Goal: Information Seeking & Learning: Learn about a topic

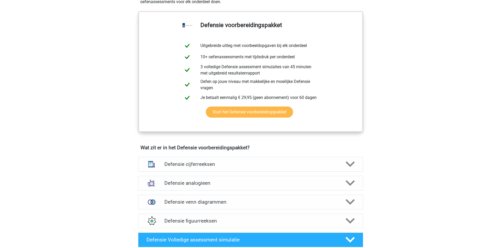
scroll to position [263, 0]
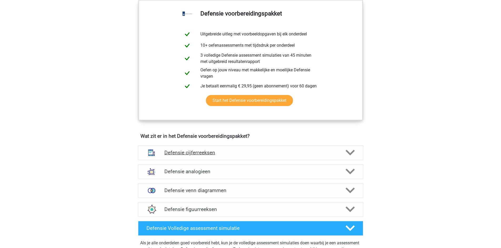
click at [356, 155] on div at bounding box center [349, 152] width 18 height 9
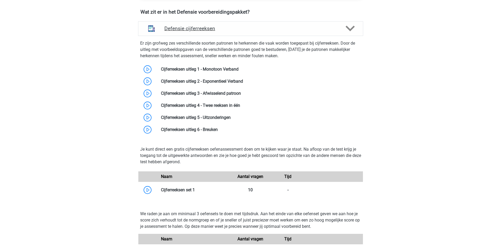
scroll to position [394, 0]
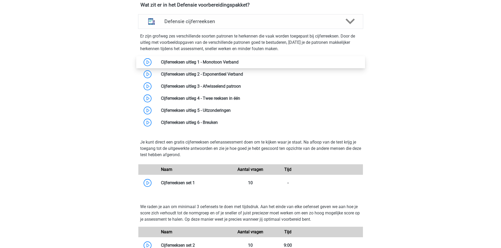
click at [238, 60] on link at bounding box center [238, 62] width 0 height 5
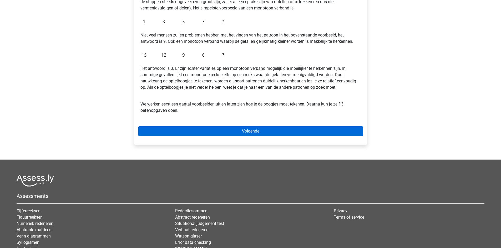
scroll to position [131, 0]
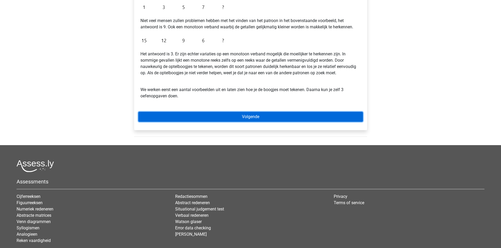
click at [234, 116] on link "Volgende" at bounding box center [250, 117] width 225 height 10
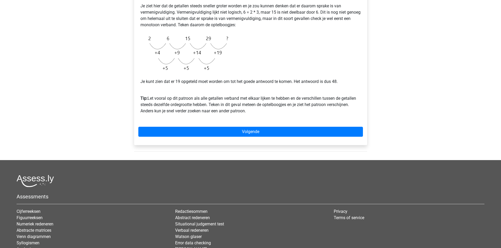
scroll to position [131, 0]
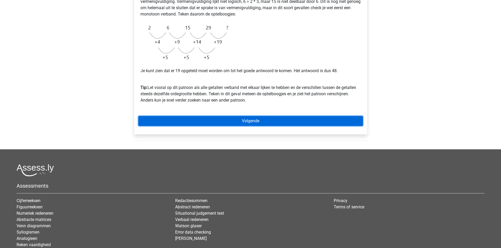
click at [242, 119] on link "Volgende" at bounding box center [250, 121] width 225 height 10
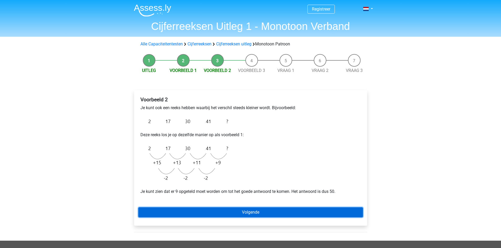
click at [298, 216] on link "Volgende" at bounding box center [250, 213] width 225 height 10
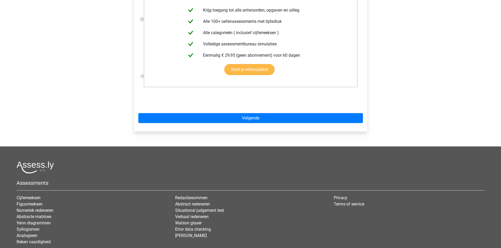
scroll to position [131, 0]
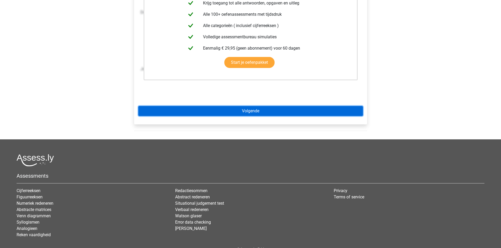
click at [291, 111] on link "Volgende" at bounding box center [250, 111] width 225 height 10
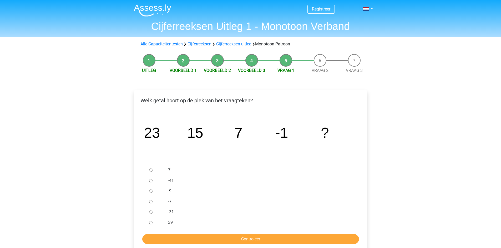
click at [152, 192] on div at bounding box center [155, 191] width 17 height 11
click at [150, 191] on input "-9" at bounding box center [150, 191] width 3 height 3
radio input "true"
click at [202, 241] on input "Controleer" at bounding box center [250, 240] width 217 height 10
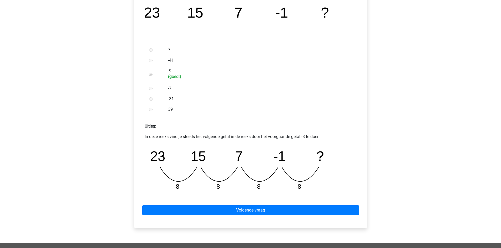
scroll to position [131, 0]
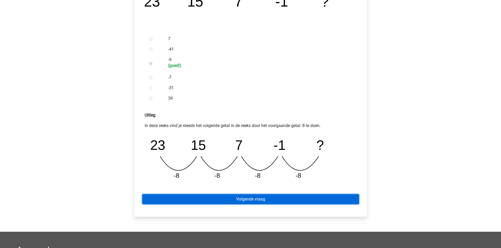
click at [303, 196] on link "Volgende vraag" at bounding box center [250, 200] width 217 height 10
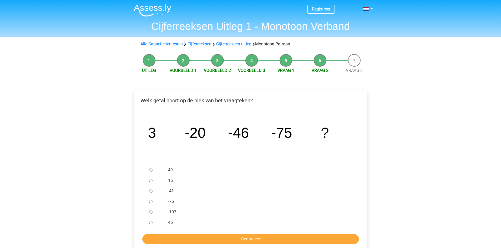
click at [150, 213] on input "-107" at bounding box center [150, 212] width 3 height 3
radio input "true"
click at [174, 238] on input "Controleer" at bounding box center [250, 240] width 217 height 10
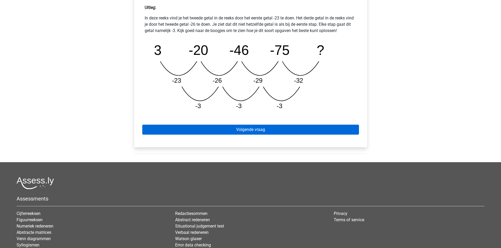
scroll to position [263, 0]
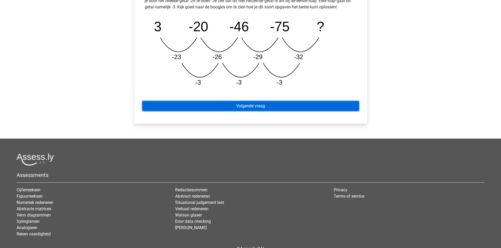
click at [303, 107] on link "Volgende vraag" at bounding box center [250, 106] width 217 height 10
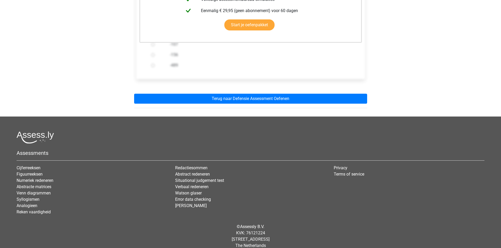
scroll to position [166, 0]
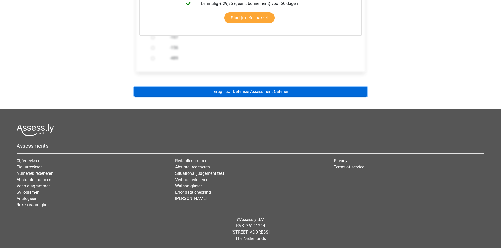
click at [268, 90] on link "Terug naar Defensie Assessment Oefenen" at bounding box center [250, 92] width 233 height 10
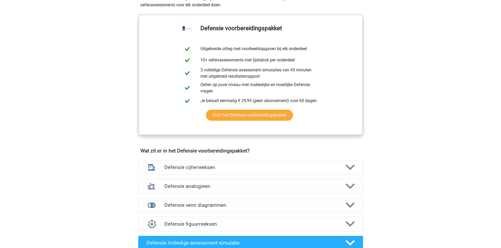
scroll to position [263, 0]
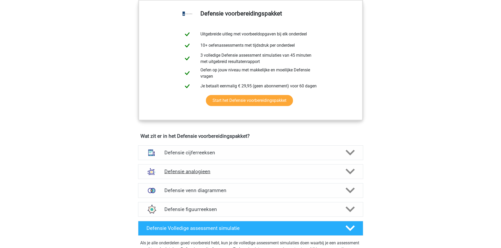
click at [347, 175] on icon at bounding box center [349, 171] width 9 height 9
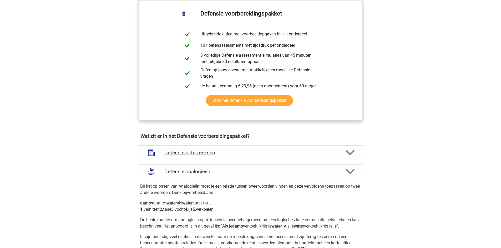
click at [347, 152] on polygon at bounding box center [349, 153] width 9 height 6
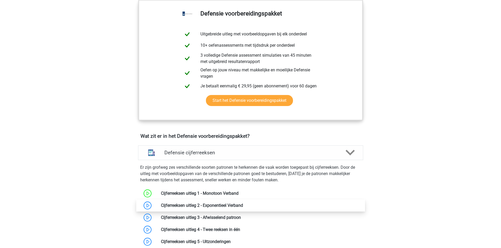
click at [243, 205] on link at bounding box center [243, 205] width 0 height 5
click at [243, 203] on link at bounding box center [243, 205] width 0 height 5
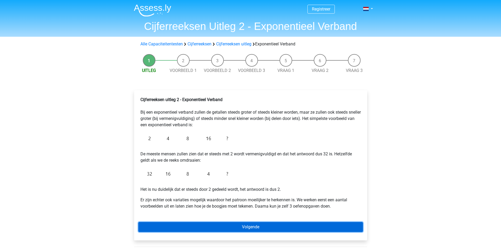
click at [244, 225] on link "Volgende" at bounding box center [250, 227] width 225 height 10
click at [245, 232] on link "Volgende" at bounding box center [250, 227] width 225 height 10
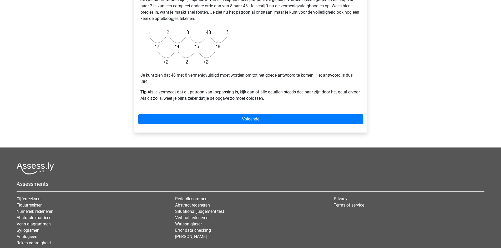
scroll to position [167, 0]
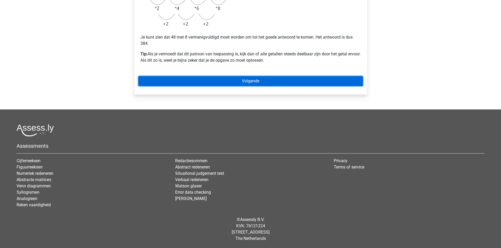
click at [252, 83] on link "Volgende" at bounding box center [250, 81] width 225 height 10
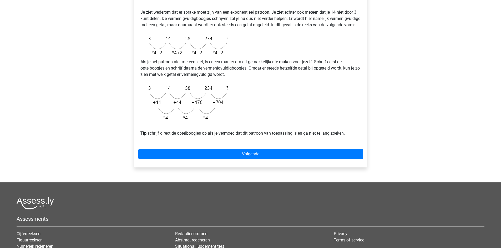
scroll to position [131, 0]
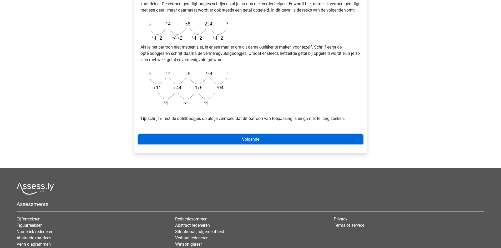
click at [293, 145] on link "Volgende" at bounding box center [250, 140] width 225 height 10
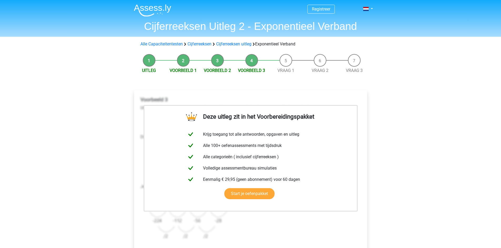
scroll to position [131, 0]
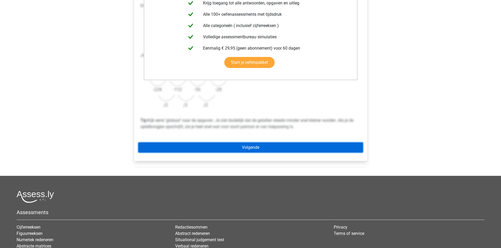
click at [285, 148] on link "Volgende" at bounding box center [250, 148] width 225 height 10
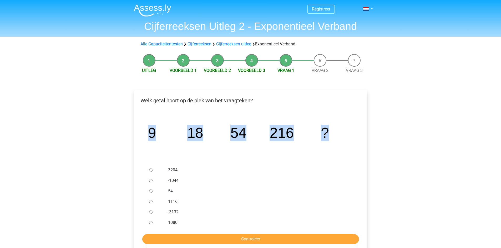
drag, startPoint x: 342, startPoint y: 132, endPoint x: 146, endPoint y: 134, distance: 196.1
click at [146, 134] on icon "image/svg+xml 9 18 54 216 ?" at bounding box center [251, 138] width 216 height 54
copy g "9 18 54 216 ?"
click at [402, 126] on div "Registreer Nederlands English" at bounding box center [250, 203] width 501 height 407
click at [151, 226] on div at bounding box center [155, 223] width 17 height 11
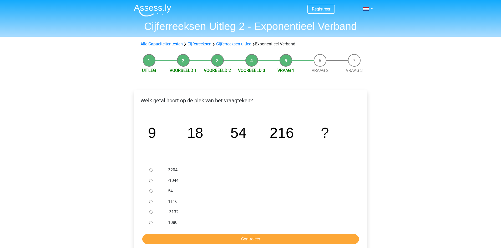
click at [150, 224] on input "1080" at bounding box center [150, 222] width 3 height 3
radio input "true"
click at [169, 238] on input "Controleer" at bounding box center [250, 240] width 217 height 10
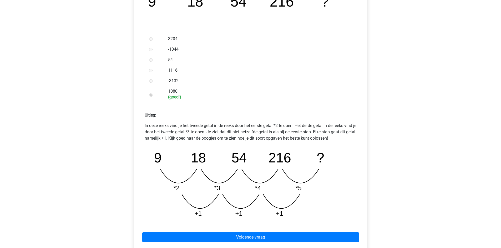
scroll to position [263, 0]
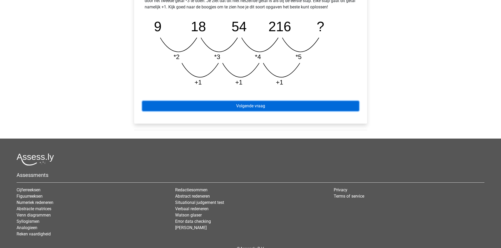
click at [258, 106] on link "Volgende vraag" at bounding box center [250, 106] width 217 height 10
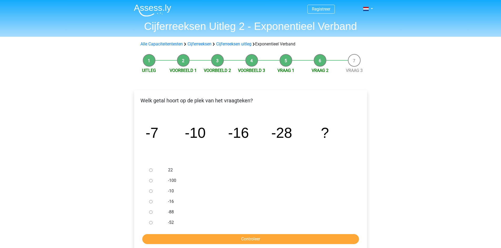
click at [148, 221] on div at bounding box center [155, 223] width 17 height 11
click at [149, 222] on input "-52" at bounding box center [150, 222] width 3 height 3
radio input "true"
click at [154, 237] on input "Controleer" at bounding box center [250, 240] width 217 height 10
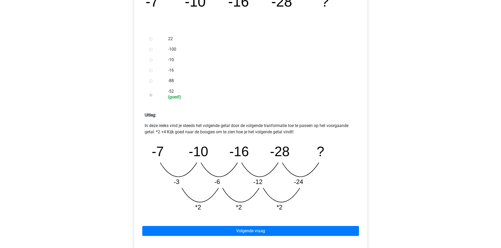
scroll to position [263, 0]
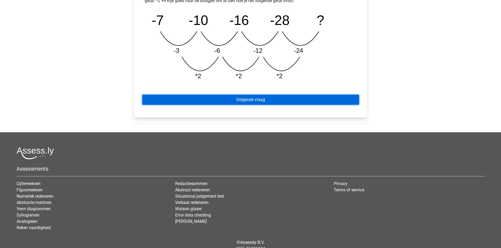
click at [278, 99] on link "Volgende vraag" at bounding box center [250, 100] width 217 height 10
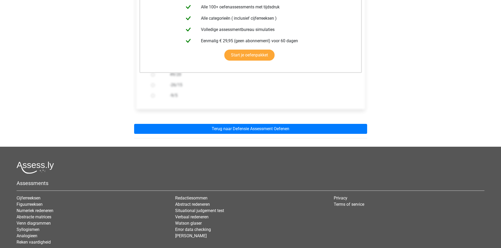
scroll to position [166, 0]
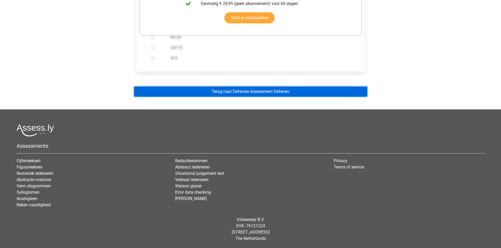
click at [262, 89] on link "Terug naar Defensie Assessment Oefenen" at bounding box center [250, 92] width 233 height 10
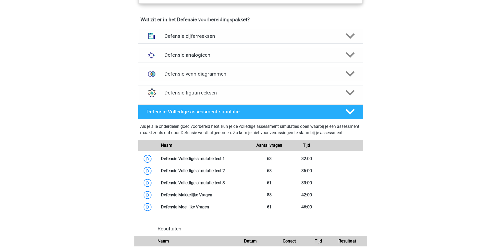
scroll to position [394, 0]
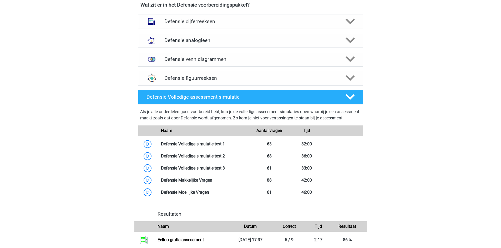
click at [351, 29] on div "Defensie cijferreeksen Er zijn grofweg zes verschillende soorten patronen te he…" at bounding box center [251, 21] width 246 height 19
click at [351, 24] on icon at bounding box center [349, 21] width 9 height 9
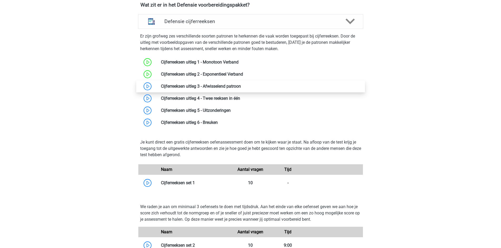
click at [241, 87] on link at bounding box center [241, 86] width 0 height 5
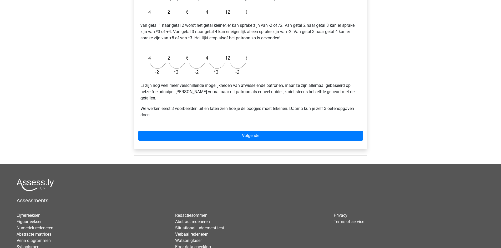
scroll to position [131, 0]
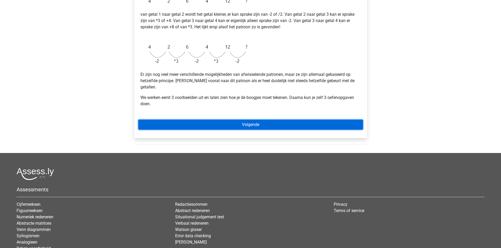
click at [222, 120] on link "Volgende" at bounding box center [250, 125] width 225 height 10
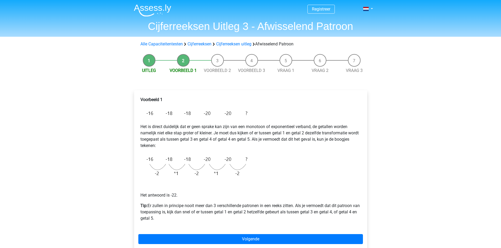
scroll to position [131, 0]
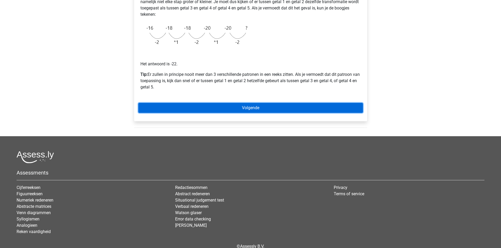
click at [248, 106] on link "Volgende" at bounding box center [250, 108] width 225 height 10
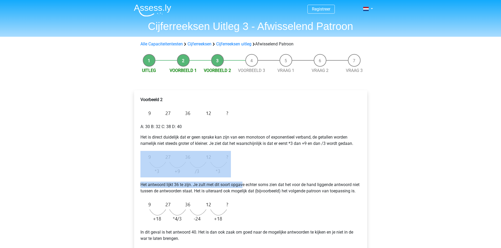
drag, startPoint x: 243, startPoint y: 178, endPoint x: 203, endPoint y: 156, distance: 44.9
click at [203, 156] on div "Voorbeeld 2 A: 30 B: 32 C: 38 D: 40 Het is direct duidelijk dat er geen sprake …" at bounding box center [250, 172] width 225 height 154
click at [149, 155] on img at bounding box center [185, 164] width 90 height 27
click at [288, 172] on div "Voorbeeld 2 A: 30 B: 32 C: 38 D: 40 Het is direct duidelijk dat er geen sprake …" at bounding box center [250, 172] width 225 height 154
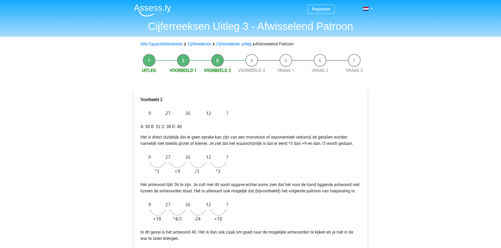
click at [219, 172] on img at bounding box center [185, 164] width 90 height 27
click at [265, 185] on p "Het antwoord lijkt 36 te zijn. Je zult met dit soort opgave echter soms zien da…" at bounding box center [250, 188] width 220 height 13
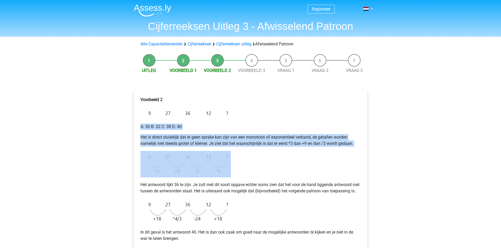
drag, startPoint x: 138, startPoint y: 126, endPoint x: 228, endPoint y: 164, distance: 97.2
click at [228, 164] on div "Voorbeeld 2 A: 30 B: 32 C: 38 D: 40 Het is direct duidelijk dat er geen sprake …" at bounding box center [250, 172] width 225 height 154
copy div "A: 30 B: 32 C: 38 D: 40 Het is direct duidelijk dat er geen sprake kan zijn van…"
drag, startPoint x: 270, startPoint y: 165, endPoint x: 273, endPoint y: 161, distance: 4.9
click at [271, 165] on div "Voorbeeld 2 A: 30 B: 32 C: 38 D: 40 Het is direct duidelijk dat er geen sprake …" at bounding box center [250, 172] width 225 height 154
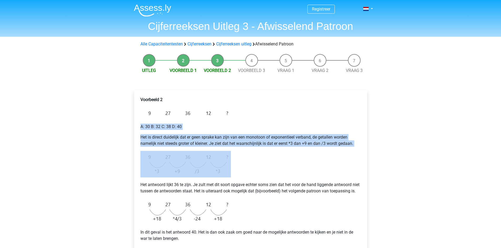
click at [416, 139] on div "Registreer Nederlands English" at bounding box center [250, 213] width 501 height 427
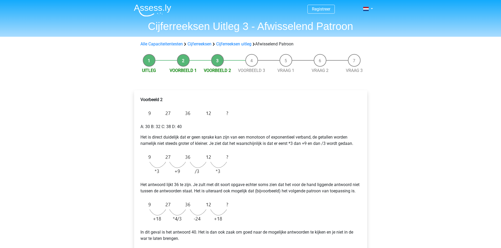
scroll to position [131, 0]
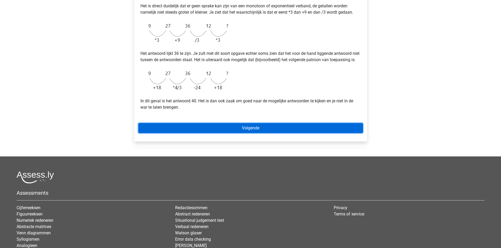
click at [274, 133] on link "Volgende" at bounding box center [250, 128] width 225 height 10
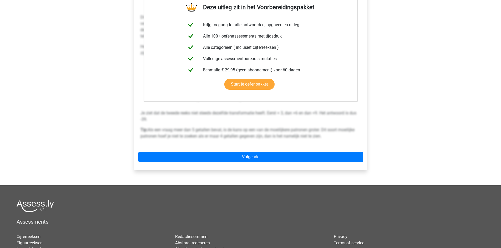
scroll to position [131, 0]
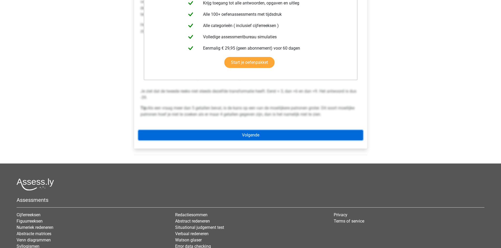
click at [251, 136] on link "Volgende" at bounding box center [250, 135] width 225 height 10
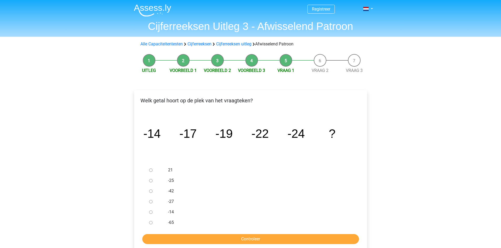
click at [150, 204] on input "-27" at bounding box center [150, 201] width 3 height 3
radio input "true"
click at [170, 243] on input "Controleer" at bounding box center [250, 240] width 217 height 10
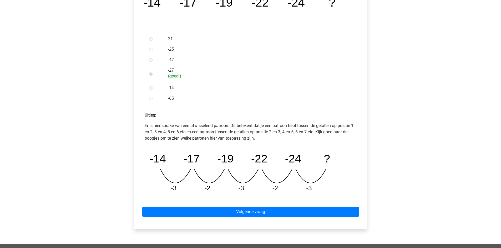
scroll to position [263, 0]
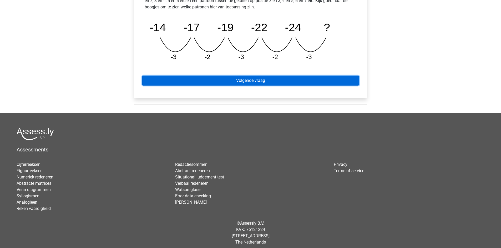
click at [257, 83] on link "Volgende vraag" at bounding box center [250, 81] width 217 height 10
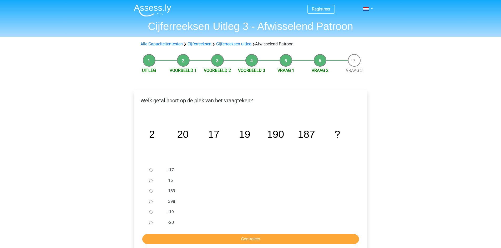
click at [151, 192] on input "189" at bounding box center [150, 191] width 3 height 3
radio input "true"
click at [187, 241] on input "Controleer" at bounding box center [250, 240] width 217 height 10
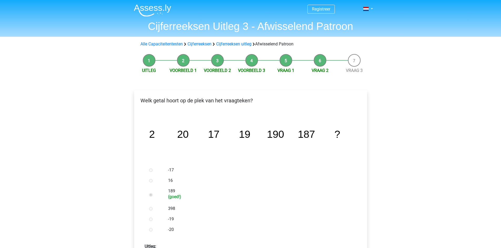
scroll to position [260, 0]
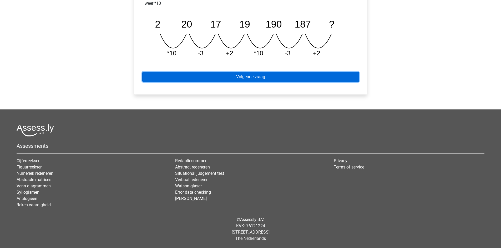
click at [288, 77] on link "Volgende vraag" at bounding box center [250, 77] width 217 height 10
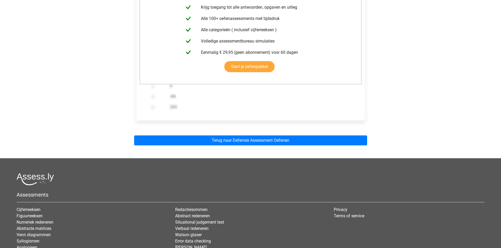
scroll to position [131, 0]
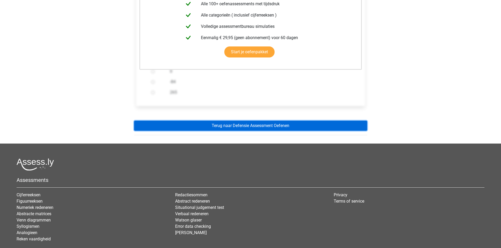
click at [264, 127] on link "Terug naar Defensie Assessment Oefenen" at bounding box center [250, 126] width 233 height 10
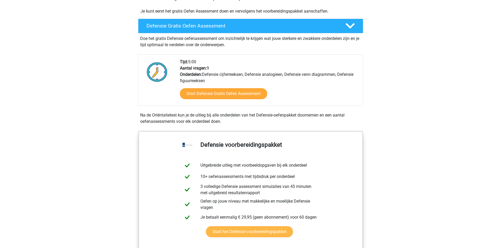
scroll to position [263, 0]
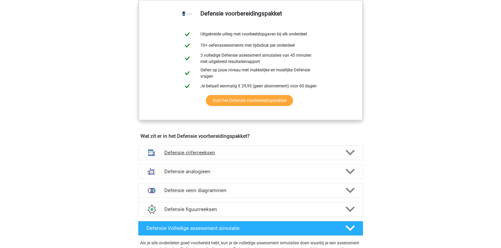
click at [347, 154] on icon at bounding box center [349, 152] width 9 height 9
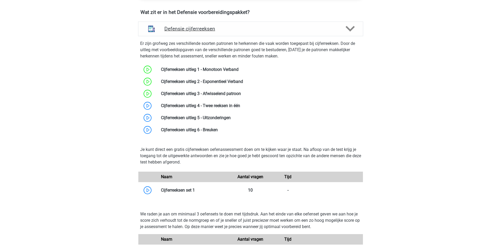
scroll to position [394, 0]
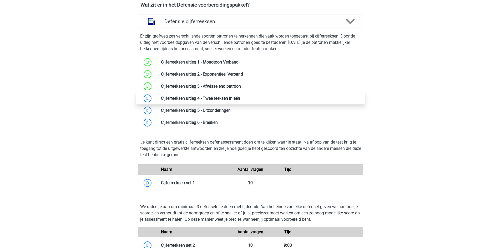
click at [240, 99] on link at bounding box center [240, 98] width 0 height 5
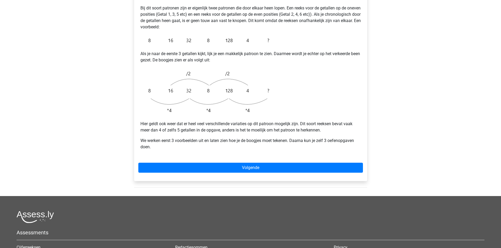
scroll to position [131, 0]
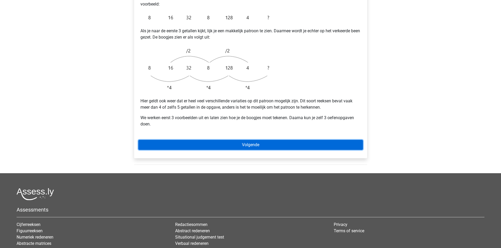
click at [245, 140] on link "Volgende" at bounding box center [250, 145] width 225 height 10
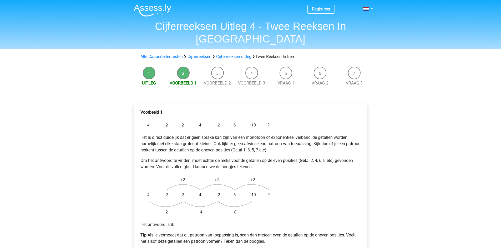
scroll to position [131, 0]
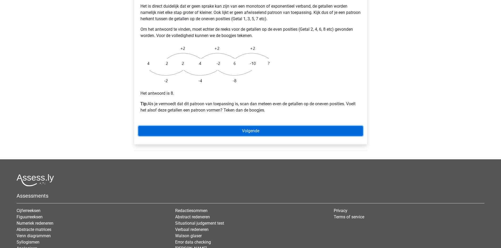
click at [272, 126] on link "Volgende" at bounding box center [250, 131] width 225 height 10
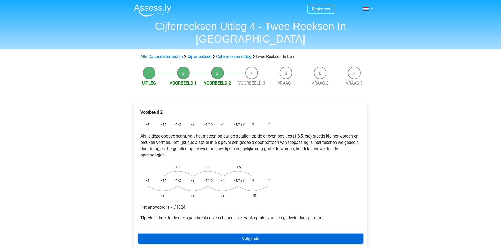
click at [279, 234] on link "Volgende" at bounding box center [250, 239] width 225 height 10
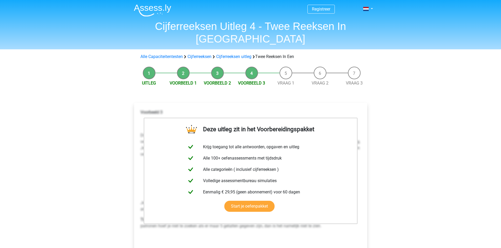
scroll to position [131, 0]
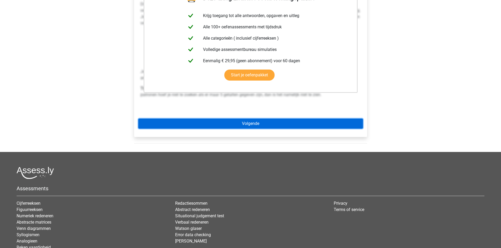
click at [266, 119] on link "Volgende" at bounding box center [250, 124] width 225 height 10
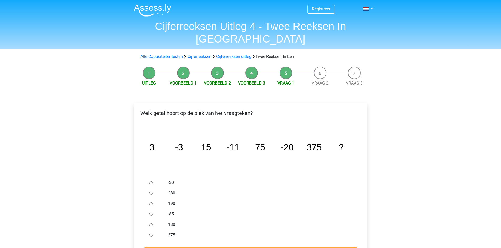
click at [150, 181] on input "-30" at bounding box center [150, 182] width 3 height 3
radio input "true"
click at [196, 247] on input "Controleer" at bounding box center [250, 252] width 217 height 10
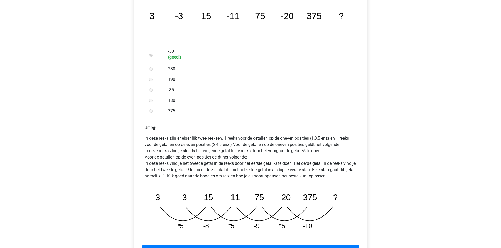
scroll to position [263, 0]
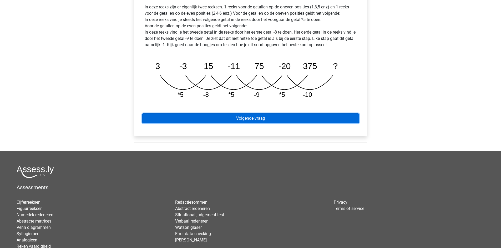
click at [283, 114] on link "Volgende vraag" at bounding box center [250, 119] width 217 height 10
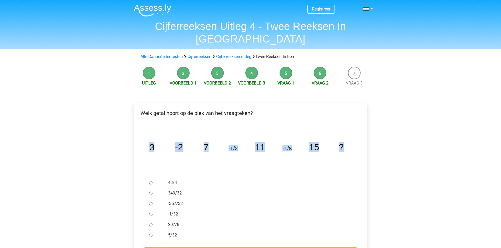
drag, startPoint x: 347, startPoint y: 133, endPoint x: 156, endPoint y: 135, distance: 190.1
click at [146, 135] on icon "image/svg+xml 3 -2 7 -1/2 11 -1/8 15 ?" at bounding box center [251, 151] width 216 height 54
copy g "3 -2 7 -1/2 11 -1/8 15 ?"
click at [394, 128] on div "Registreer Nederlands English" at bounding box center [250, 209] width 501 height 419
click at [150, 213] on input "-1/32" at bounding box center [150, 214] width 3 height 3
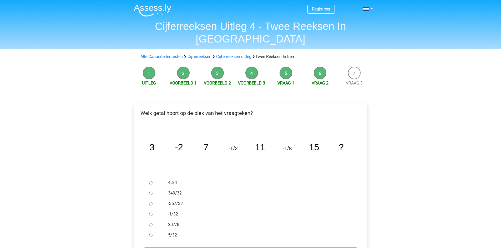
radio input "true"
click at [176, 247] on input "Controleer" at bounding box center [250, 252] width 217 height 10
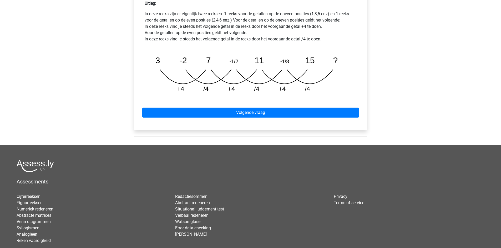
scroll to position [263, 0]
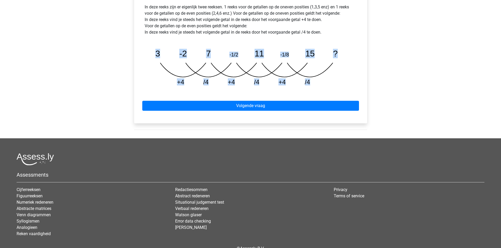
drag, startPoint x: 149, startPoint y: 40, endPoint x: 323, endPoint y: 72, distance: 177.7
click at [323, 72] on div "image/svg+xml 3 -2 7 -1/2 11 -1/8 15 ? +4 /4 +4 /4 +4 /4" at bounding box center [251, 65] width 212 height 51
click at [412, 54] on div "Registreer Nederlands English" at bounding box center [250, 7] width 501 height 540
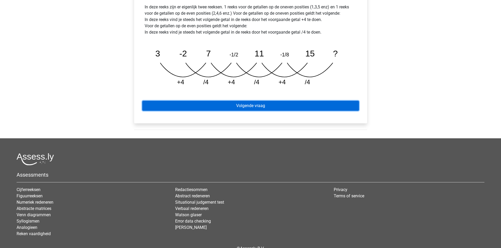
click at [251, 101] on link "Volgende vraag" at bounding box center [250, 106] width 217 height 10
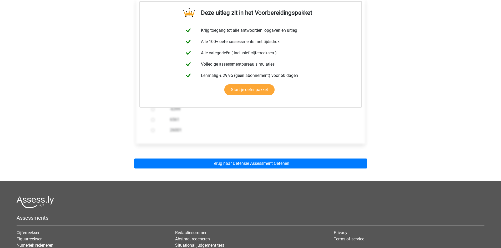
scroll to position [131, 0]
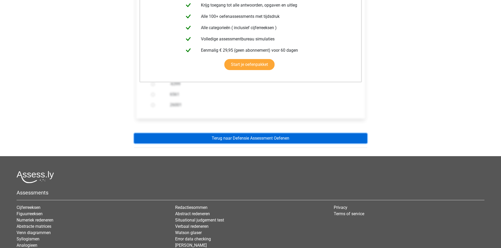
click at [250, 134] on link "Terug naar Defensie Assessment Oefenen" at bounding box center [250, 139] width 233 height 10
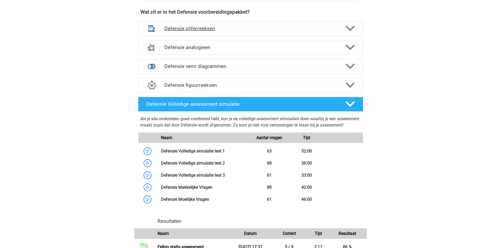
scroll to position [394, 0]
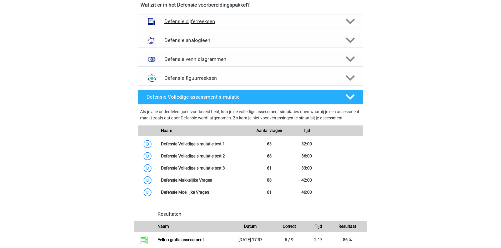
click at [353, 23] on icon at bounding box center [349, 21] width 9 height 9
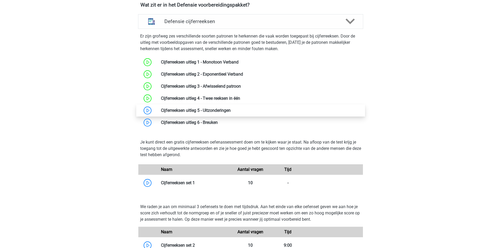
click at [231, 110] on link at bounding box center [231, 110] width 0 height 5
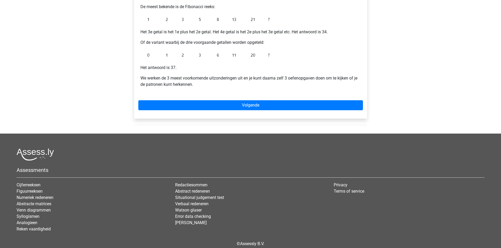
scroll to position [131, 0]
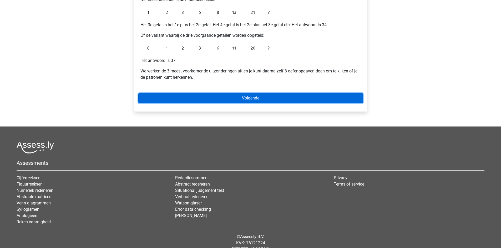
click at [262, 99] on link "Volgende" at bounding box center [250, 98] width 225 height 10
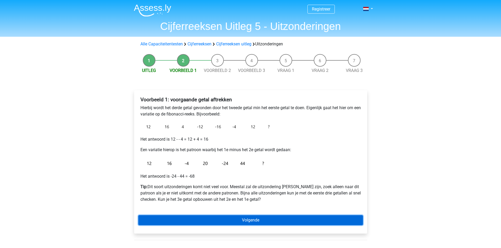
click at [247, 223] on link "Volgende" at bounding box center [250, 221] width 225 height 10
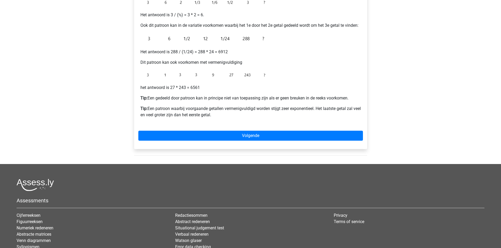
scroll to position [131, 0]
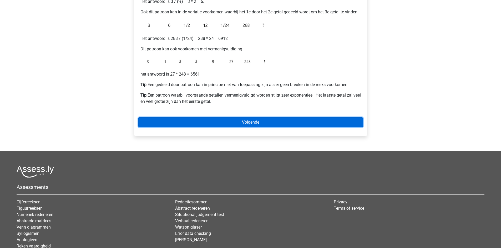
click at [277, 122] on link "Volgende" at bounding box center [250, 123] width 225 height 10
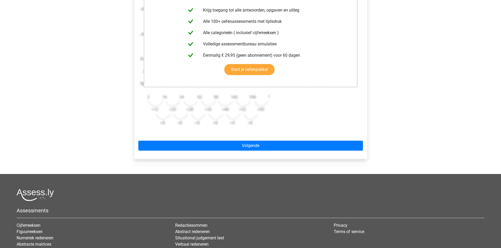
scroll to position [131, 0]
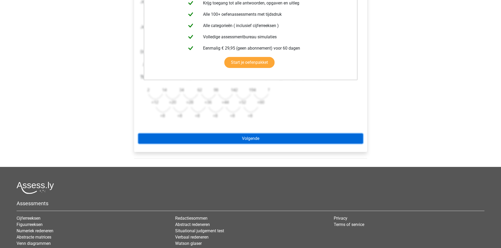
click at [262, 137] on link "Volgende" at bounding box center [250, 139] width 225 height 10
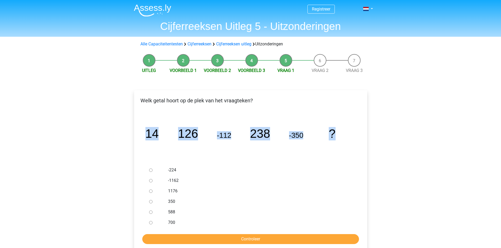
drag, startPoint x: 343, startPoint y: 135, endPoint x: 136, endPoint y: 125, distance: 206.9
click at [136, 125] on div "Welk getal hoort op de plek van het vraagteken? image/svg+xml 14 126 -112 238 -…" at bounding box center [250, 171] width 233 height 162
copy g "14 126 -112 238 -350 ?"
click at [149, 202] on input "350" at bounding box center [150, 201] width 3 height 3
radio input "true"
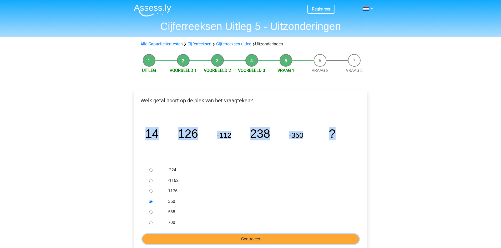
click at [169, 238] on input "Controleer" at bounding box center [250, 240] width 217 height 10
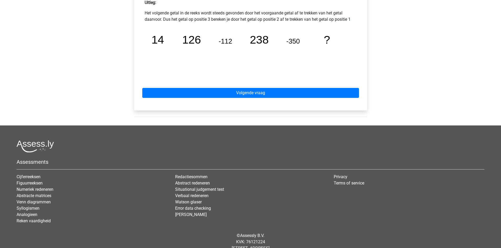
scroll to position [255, 0]
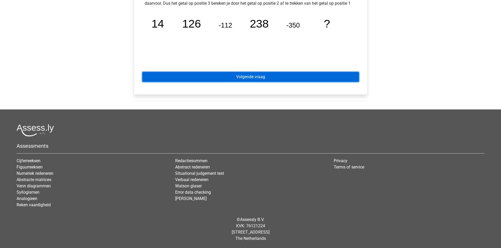
click at [291, 81] on link "Volgende vraag" at bounding box center [250, 77] width 217 height 10
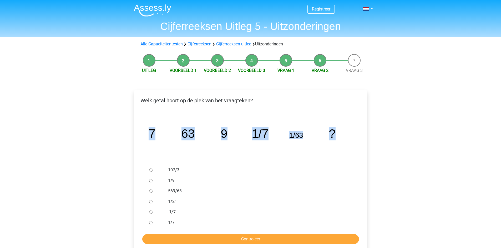
drag, startPoint x: 333, startPoint y: 137, endPoint x: 172, endPoint y: 135, distance: 161.2
click at [145, 132] on icon "image/svg+xml 7 63 9 1/7 1/63 ?" at bounding box center [251, 138] width 216 height 54
copy g "7 63 9 1/7 1/63 ?"
click at [236, 189] on label "569/63" at bounding box center [259, 191] width 182 height 6
click at [152, 190] on input "569/63" at bounding box center [150, 191] width 3 height 3
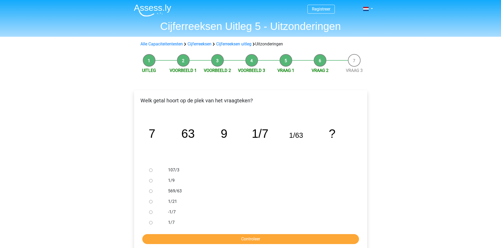
radio input "true"
click at [150, 182] on div at bounding box center [155, 181] width 17 height 11
click at [152, 182] on input "1/9" at bounding box center [150, 180] width 3 height 3
radio input "true"
click at [179, 240] on input "Controleer" at bounding box center [250, 240] width 217 height 10
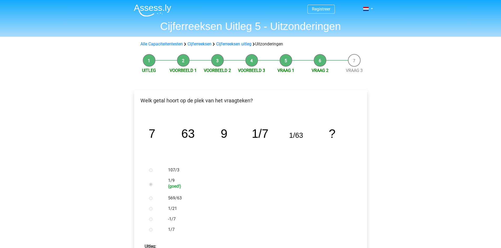
scroll to position [131, 0]
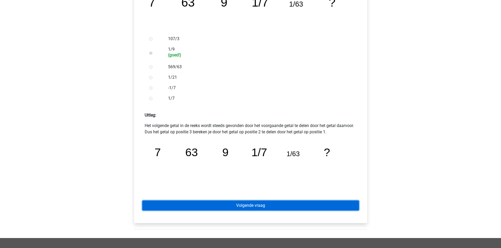
click at [293, 202] on link "Volgende vraag" at bounding box center [250, 206] width 217 height 10
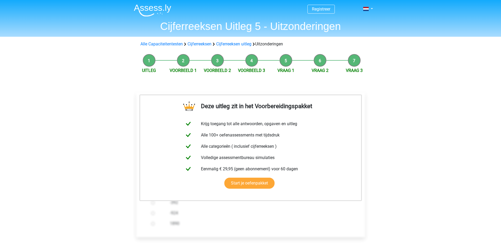
scroll to position [131, 0]
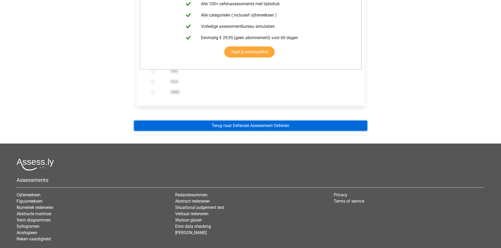
click at [278, 126] on link "Terug naar Defensie Assessment Oefenen" at bounding box center [250, 126] width 233 height 10
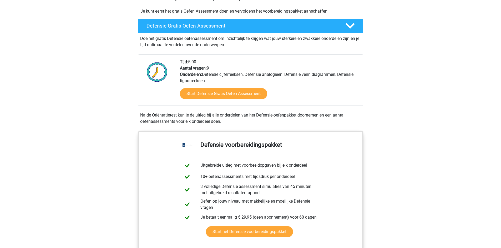
scroll to position [263, 0]
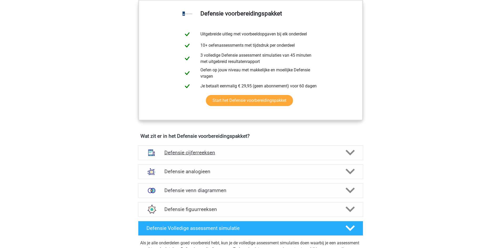
click at [350, 149] on icon at bounding box center [349, 152] width 9 height 9
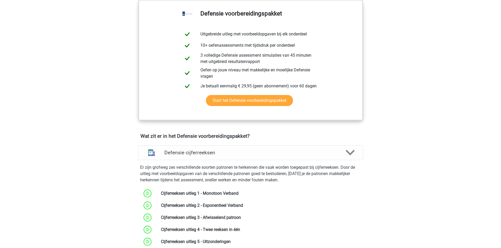
scroll to position [394, 0]
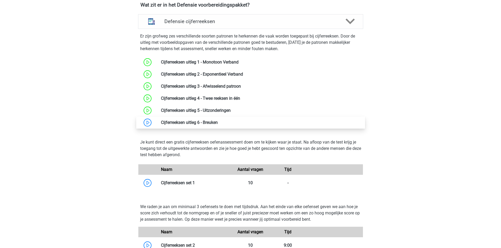
click at [218, 121] on link at bounding box center [218, 122] width 0 height 5
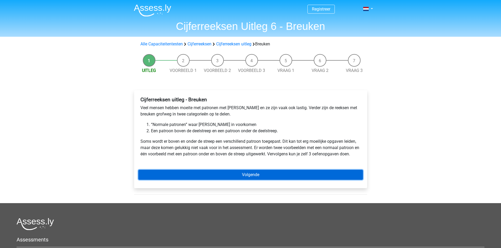
click at [236, 176] on link "Volgende" at bounding box center [250, 175] width 225 height 10
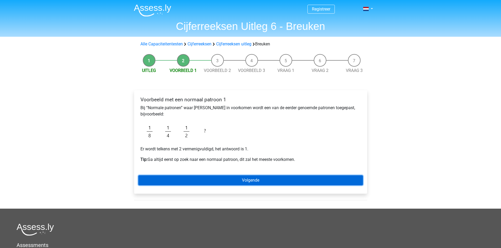
click at [223, 177] on link "Volgende" at bounding box center [250, 181] width 225 height 10
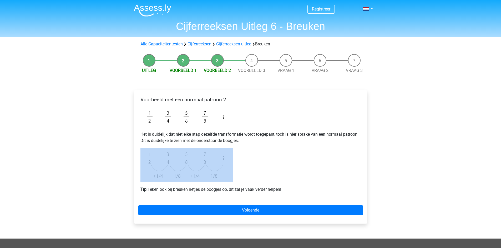
drag, startPoint x: 257, startPoint y: 172, endPoint x: 149, endPoint y: 153, distance: 109.8
click at [149, 153] on div "Voorbeeld met een normaal patroon 2 Het is duidelijk dat niet elke stap dezelfd…" at bounding box center [250, 147] width 225 height 105
click at [282, 151] on div "Voorbeeld met een normaal patroon 2 Het is duidelijk dat niet elke stap dezelfd…" at bounding box center [250, 147] width 225 height 105
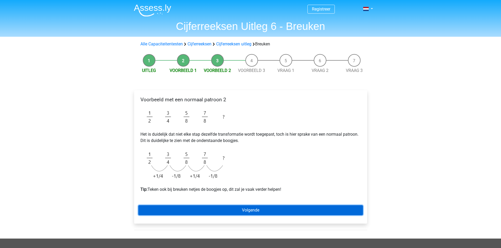
click at [206, 210] on link "Volgende" at bounding box center [250, 211] width 225 height 10
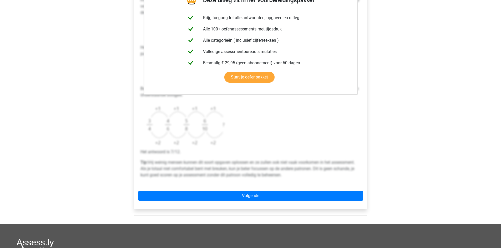
scroll to position [131, 0]
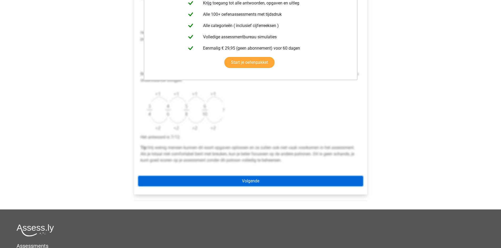
click at [248, 179] on link "Volgende" at bounding box center [250, 181] width 225 height 10
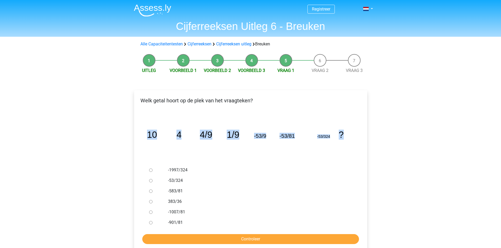
drag, startPoint x: 355, startPoint y: 138, endPoint x: 142, endPoint y: 130, distance: 213.6
click at [142, 130] on div "image/svg+xml 10 4 4/9 1/9 -53/9 -53/81 -53/324 ?" at bounding box center [250, 138] width 225 height 54
copy g "10 4 4/9 1/9 -53/9 -53/81 -53/324 ?"
click at [256, 186] on div "-53/324" at bounding box center [259, 181] width 190 height 11
drag, startPoint x: 195, startPoint y: 224, endPoint x: 169, endPoint y: 168, distance: 61.6
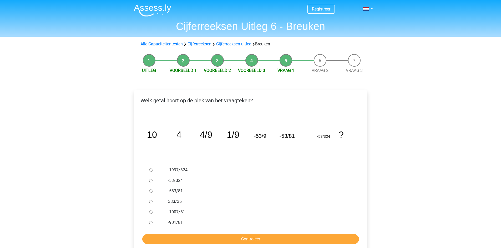
click at [169, 168] on div "-1997/324 -53/324 -583/81 383/36 -1007/81 -901/81" at bounding box center [250, 196] width 207 height 63
drag, startPoint x: 179, startPoint y: 170, endPoint x: 208, endPoint y: 159, distance: 31.1
click at [208, 159] on icon "image/svg+xml 10 4 4/9 1/9 -53/9 -53/81 -53/324 ?" at bounding box center [251, 138] width 216 height 54
drag, startPoint x: 193, startPoint y: 219, endPoint x: 174, endPoint y: 161, distance: 60.6
click at [163, 165] on div "-1997/324 -53/324 -583/81 383/36 -1007/81 -901/81" at bounding box center [250, 196] width 207 height 63
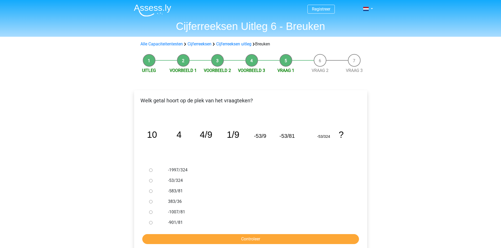
click at [237, 161] on icon "image/svg+xml 10 4 4/9 1/9 -53/9 -53/81 -53/324 ?" at bounding box center [251, 138] width 216 height 54
drag, startPoint x: 193, startPoint y: 225, endPoint x: 167, endPoint y: 170, distance: 60.7
click at [167, 170] on div "-1997/324 -53/324 -583/81 383/36 -1007/81 -901/81" at bounding box center [250, 196] width 207 height 63
copy div "-1997/324 -53/324 -583/81 383/36 -1007/81 -901/81"
click at [238, 188] on label "-583/81" at bounding box center [259, 191] width 182 height 6
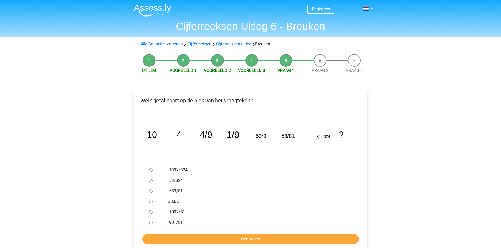
click at [152, 190] on input "-583/81" at bounding box center [150, 191] width 3 height 3
radio input "true"
click at [206, 166] on div "-1997/324" at bounding box center [259, 170] width 190 height 11
click at [151, 204] on input "383/36" at bounding box center [150, 201] width 3 height 3
radio input "true"
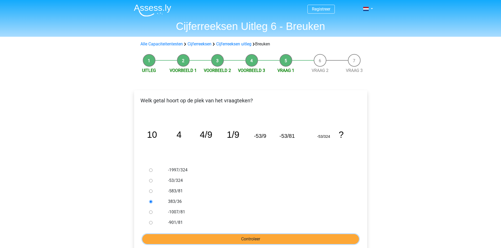
click at [180, 238] on input "Controleer" at bounding box center [250, 240] width 217 height 10
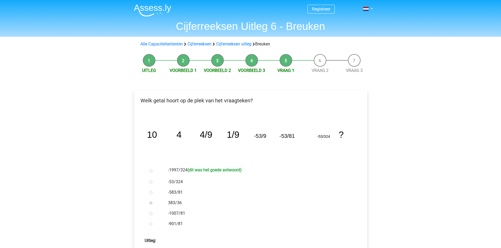
scroll to position [255, 0]
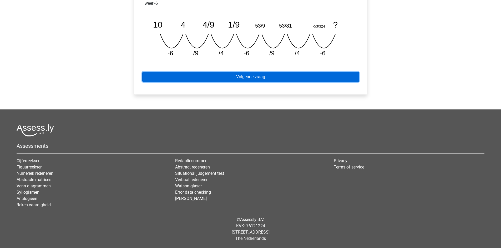
click at [278, 76] on link "Volgende vraag" at bounding box center [250, 77] width 217 height 10
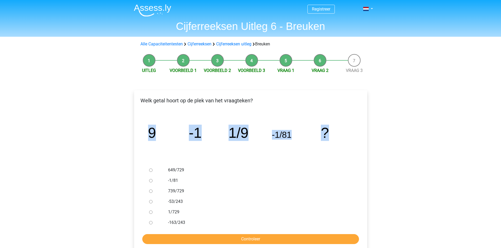
drag, startPoint x: 151, startPoint y: 133, endPoint x: 331, endPoint y: 134, distance: 179.3
click at [331, 134] on icon "image/svg+xml 9 -1 1/9 -1/81 ?" at bounding box center [251, 138] width 216 height 54
copy g "9 -1 1/9 -1/81 ?"
click at [149, 213] on input "1/729" at bounding box center [150, 212] width 3 height 3
radio input "true"
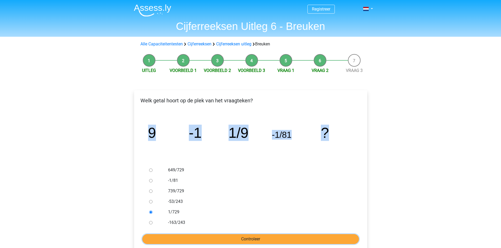
click at [172, 240] on input "Controleer" at bounding box center [250, 240] width 217 height 10
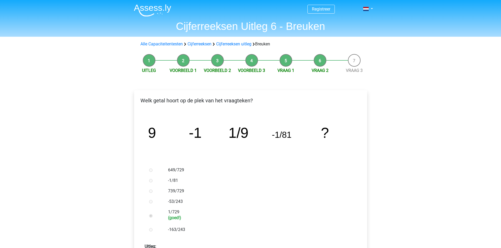
click at [229, 206] on div "-53/243" at bounding box center [259, 202] width 190 height 11
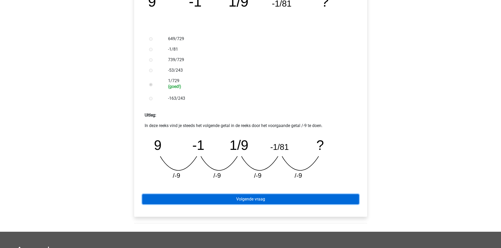
click at [289, 199] on link "Volgende vraag" at bounding box center [250, 200] width 217 height 10
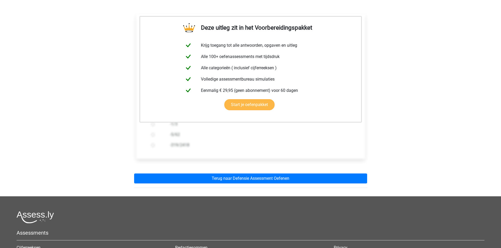
scroll to position [131, 0]
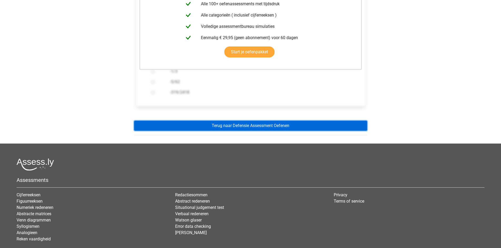
click at [270, 126] on link "Terug naar Defensie Assessment Oefenen" at bounding box center [250, 126] width 233 height 10
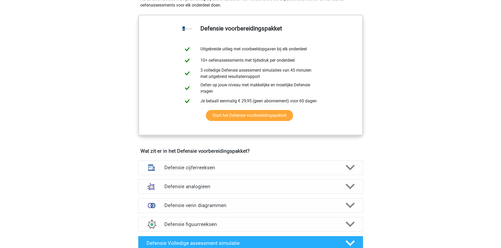
scroll to position [263, 0]
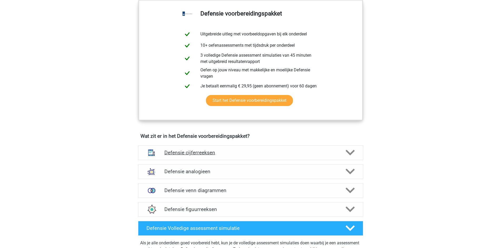
click at [349, 155] on polygon at bounding box center [349, 153] width 9 height 6
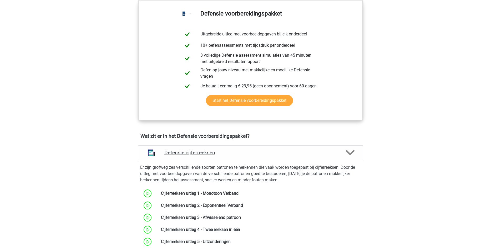
scroll to position [394, 0]
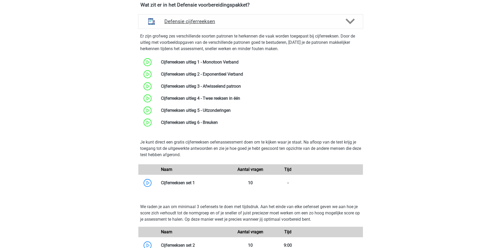
click at [349, 21] on icon at bounding box center [349, 21] width 9 height 9
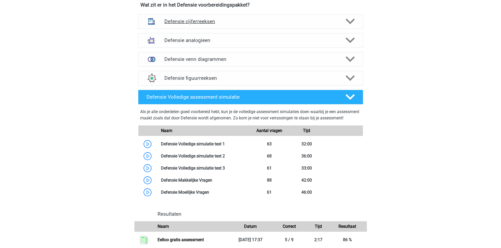
click at [351, 22] on icon at bounding box center [349, 21] width 9 height 9
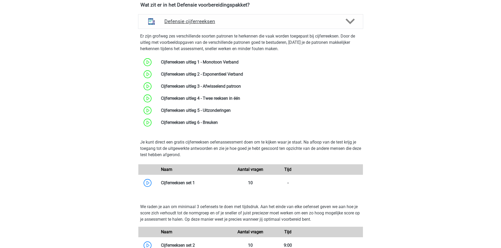
click at [351, 22] on polygon at bounding box center [349, 22] width 9 height 6
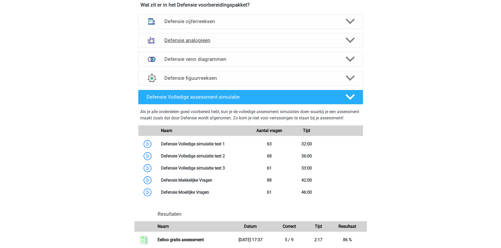
click at [352, 40] on polygon at bounding box center [349, 41] width 9 height 6
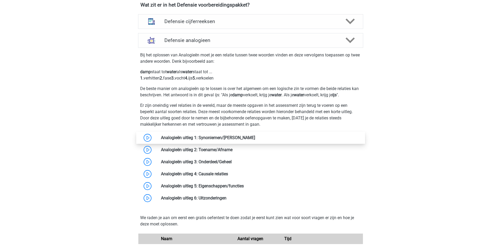
click at [255, 138] on link at bounding box center [255, 137] width 0 height 5
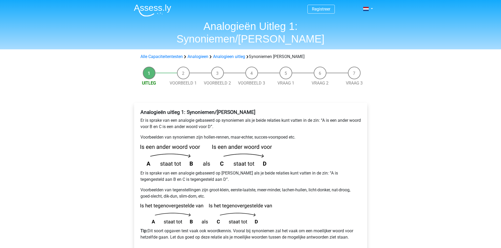
scroll to position [131, 0]
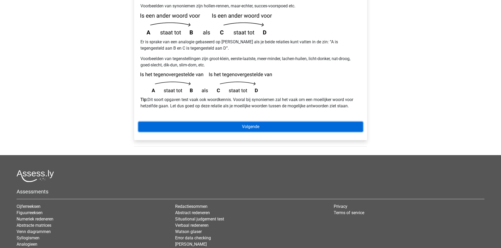
click at [284, 122] on link "Volgende" at bounding box center [250, 127] width 225 height 10
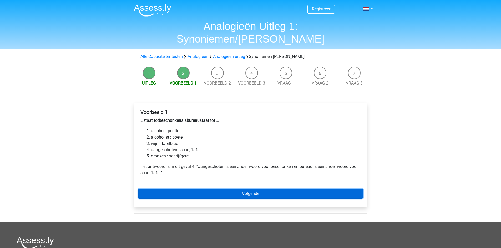
click at [182, 189] on link "Volgende" at bounding box center [250, 194] width 225 height 10
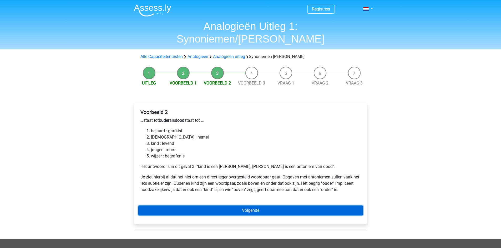
click at [242, 206] on link "Volgende" at bounding box center [250, 211] width 225 height 10
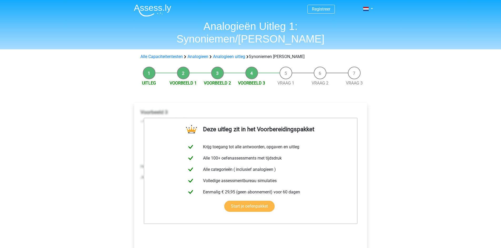
scroll to position [131, 0]
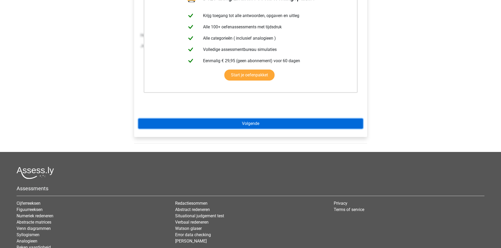
click at [263, 119] on link "Volgende" at bounding box center [250, 124] width 225 height 10
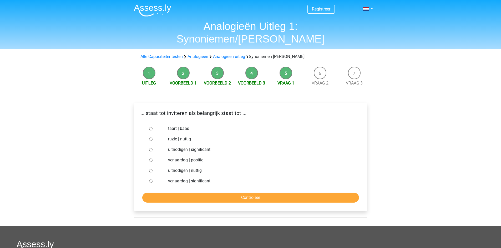
click at [152, 148] on input "uitnodigen | significant" at bounding box center [150, 149] width 3 height 3
radio input "true"
click at [205, 193] on input "Controleer" at bounding box center [250, 198] width 217 height 10
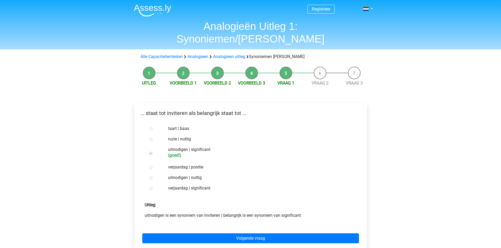
drag, startPoint x: 215, startPoint y: 135, endPoint x: 191, endPoint y: 137, distance: 23.2
click at [191, 147] on label "uitnodigen | significant (goed!)" at bounding box center [259, 152] width 182 height 11
copy label "significant"
drag, startPoint x: 272, startPoint y: 130, endPoint x: 304, endPoint y: 73, distance: 65.8
click at [273, 134] on div "ruzie | nuttig" at bounding box center [259, 139] width 190 height 11
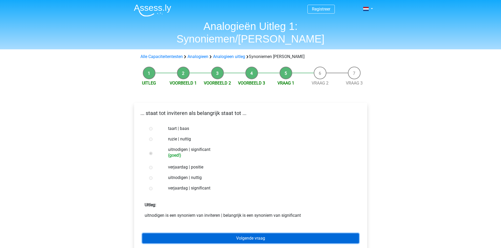
click at [238, 234] on link "Volgende vraag" at bounding box center [250, 239] width 217 height 10
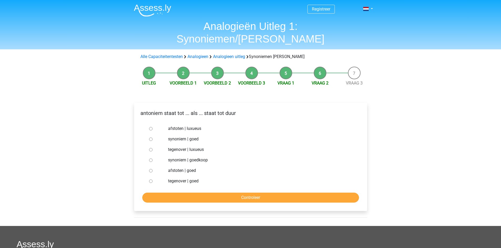
drag, startPoint x: 151, startPoint y: 137, endPoint x: 152, endPoint y: 142, distance: 5.4
click at [151, 148] on input "tegenover | luxueus" at bounding box center [150, 149] width 3 height 3
radio input "true"
click at [176, 193] on input "Controleer" at bounding box center [250, 198] width 217 height 10
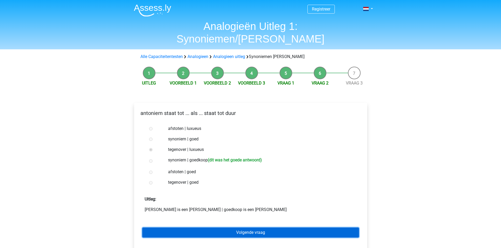
click at [281, 228] on link "Volgende vraag" at bounding box center [250, 233] width 217 height 10
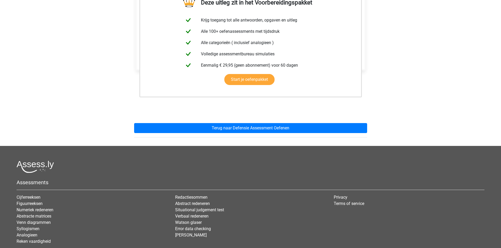
scroll to position [131, 0]
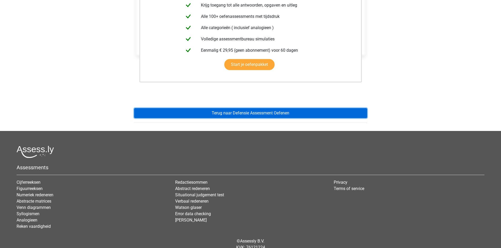
click at [262, 108] on link "Terug naar Defensie Assessment Oefenen" at bounding box center [250, 113] width 233 height 10
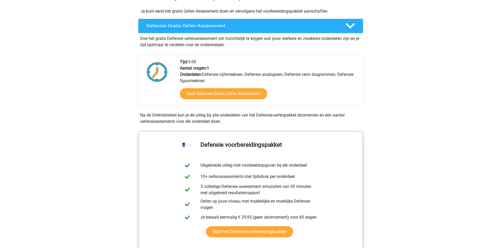
scroll to position [263, 0]
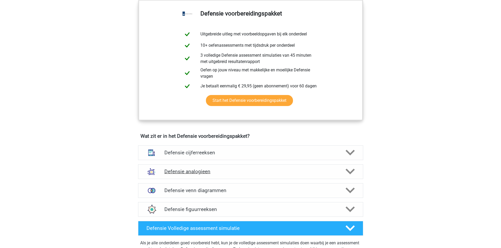
click at [360, 173] on div "Defensie analogieen" at bounding box center [250, 172] width 225 height 15
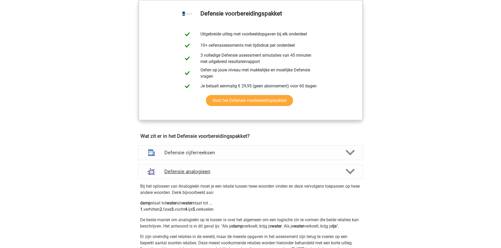
scroll to position [394, 0]
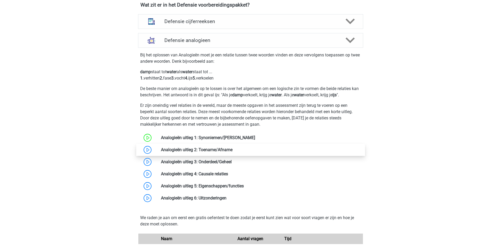
click at [232, 148] on link at bounding box center [232, 150] width 0 height 5
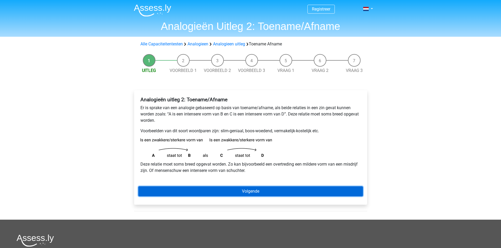
click at [223, 189] on link "Volgende" at bounding box center [250, 192] width 225 height 10
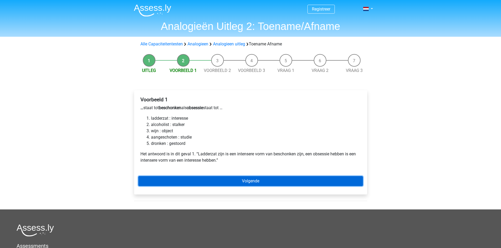
click at [249, 183] on link "Volgende" at bounding box center [250, 181] width 225 height 10
click at [269, 182] on link "Volgende" at bounding box center [250, 181] width 225 height 10
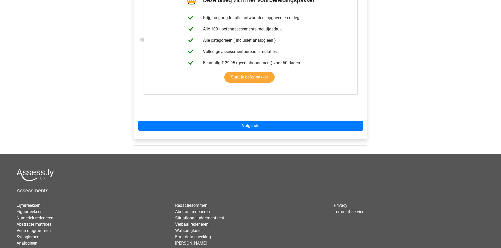
scroll to position [131, 0]
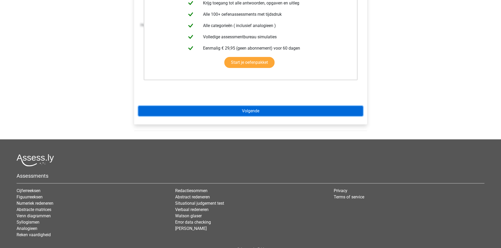
click at [260, 111] on link "Volgende" at bounding box center [250, 111] width 225 height 10
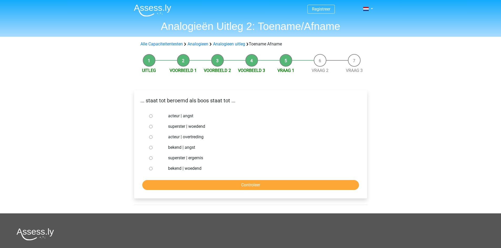
click at [152, 169] on input "bekend | woedend" at bounding box center [150, 168] width 3 height 3
radio input "true"
click at [163, 185] on input "Controleer" at bounding box center [250, 185] width 217 height 10
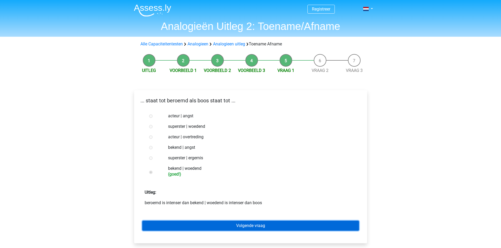
click at [271, 224] on link "Volgende vraag" at bounding box center [250, 226] width 217 height 10
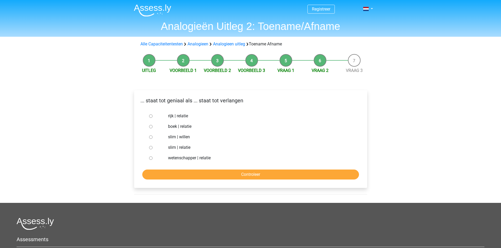
click at [150, 139] on input "slim | willen" at bounding box center [150, 137] width 3 height 3
radio input "true"
click at [169, 176] on input "Controleer" at bounding box center [250, 175] width 217 height 10
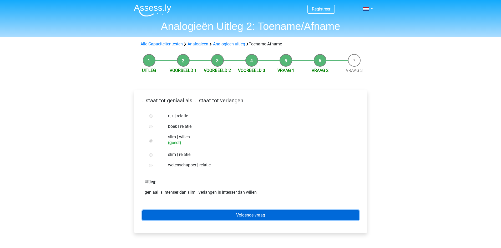
click at [269, 215] on link "Volgende vraag" at bounding box center [250, 216] width 217 height 10
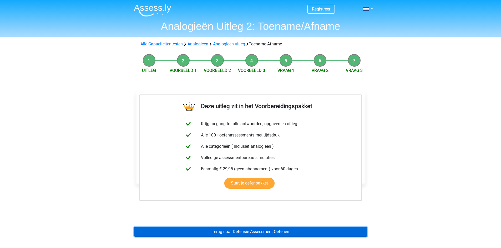
click at [263, 234] on link "Terug naar Defensie Assessment Oefenen" at bounding box center [250, 232] width 233 height 10
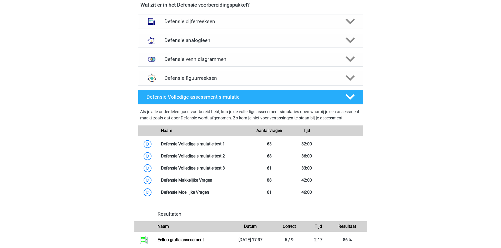
scroll to position [526, 0]
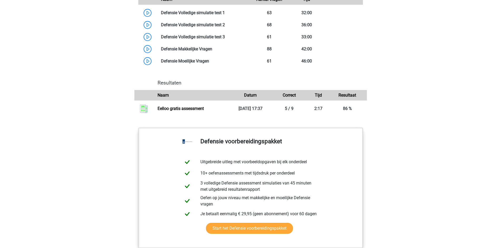
click at [327, 99] on div "Tijd" at bounding box center [317, 95] width 19 height 6
click at [204, 111] on link "Eelloo gratis assessment" at bounding box center [180, 108] width 46 height 5
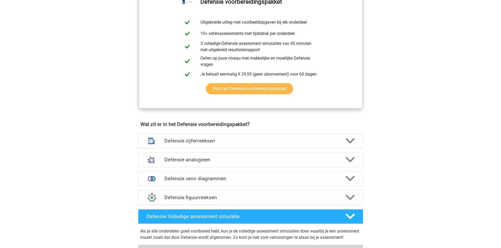
scroll to position [263, 0]
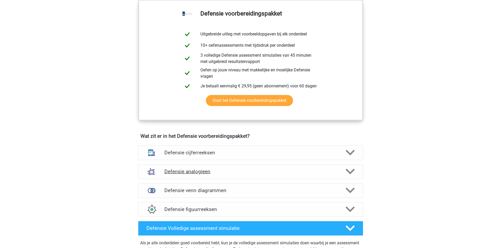
click at [344, 170] on div at bounding box center [349, 171] width 18 height 9
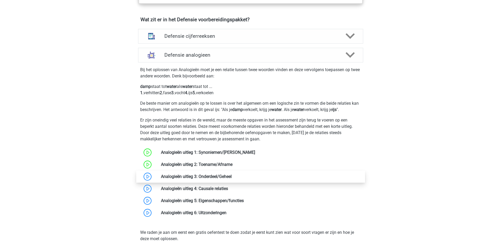
scroll to position [394, 0]
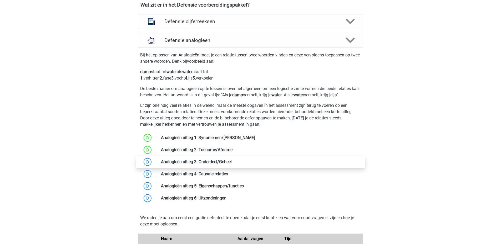
click at [232, 162] on link at bounding box center [232, 162] width 0 height 5
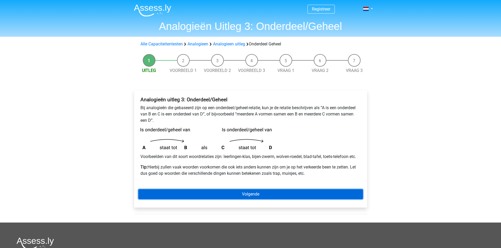
click at [244, 193] on link "Volgende" at bounding box center [250, 195] width 225 height 10
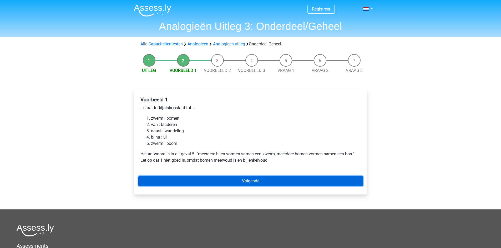
click at [265, 182] on link "Volgende" at bounding box center [250, 181] width 225 height 10
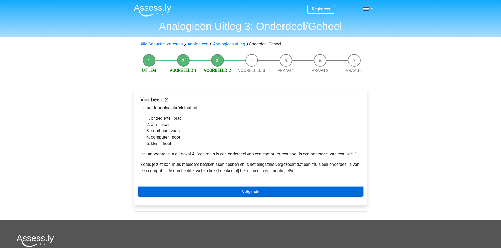
click at [322, 192] on link "Volgende" at bounding box center [250, 192] width 225 height 10
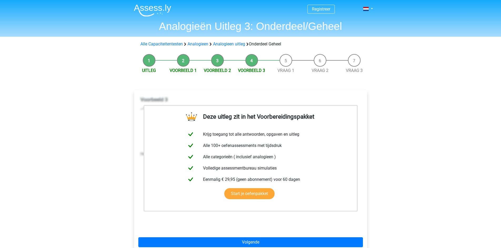
scroll to position [131, 0]
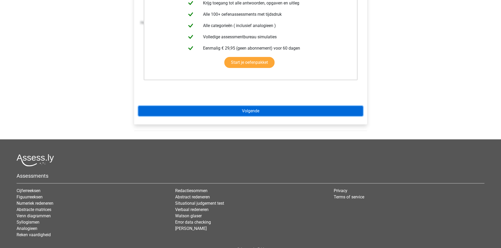
click at [267, 111] on link "Volgende" at bounding box center [250, 111] width 225 height 10
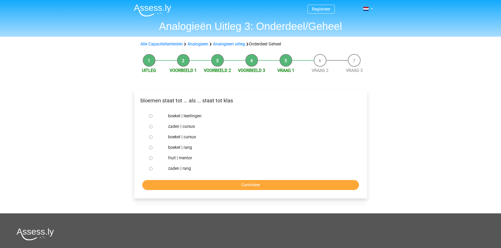
click at [150, 126] on input "zaden | cursus" at bounding box center [150, 126] width 3 height 3
radio input "true"
click at [185, 187] on input "Controleer" at bounding box center [250, 185] width 217 height 10
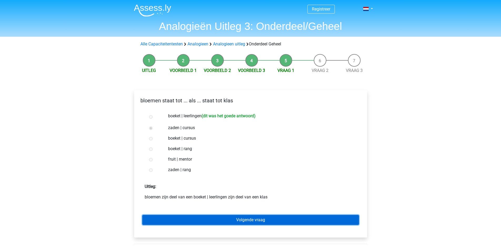
drag, startPoint x: 282, startPoint y: 221, endPoint x: 281, endPoint y: 217, distance: 3.7
click at [282, 221] on link "Volgende vraag" at bounding box center [250, 220] width 217 height 10
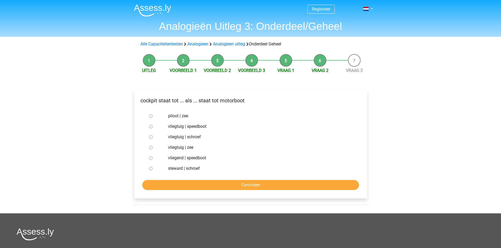
click at [189, 126] on label "vliegtuig | speedboot" at bounding box center [259, 127] width 182 height 6
click at [152, 126] on input "vliegtuig | speedboot" at bounding box center [150, 126] width 3 height 3
radio input "true"
click at [196, 186] on input "Controleer" at bounding box center [250, 185] width 217 height 10
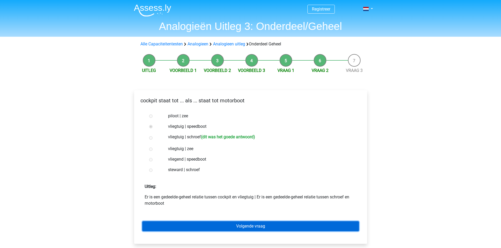
click at [218, 228] on link "Volgende vraag" at bounding box center [250, 227] width 217 height 10
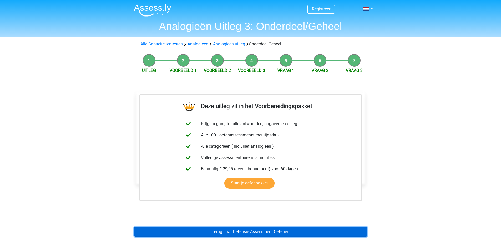
click at [239, 233] on link "Terug naar Defensie Assessment Oefenen" at bounding box center [250, 232] width 233 height 10
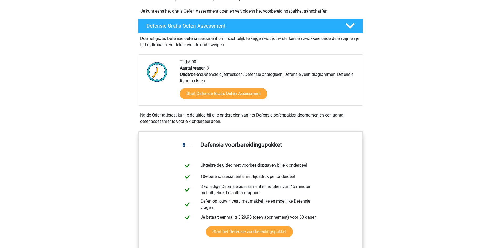
scroll to position [263, 0]
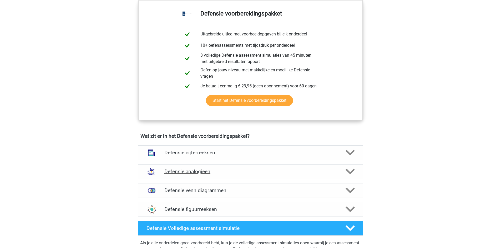
click at [343, 174] on div at bounding box center [349, 171] width 18 height 9
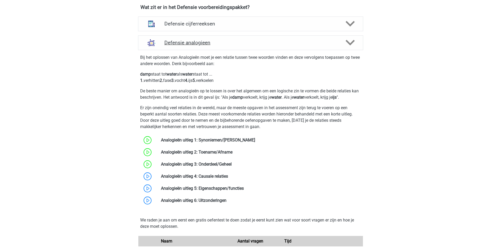
scroll to position [394, 0]
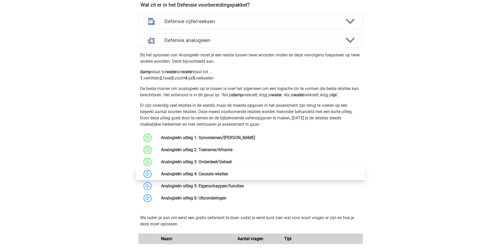
click at [228, 174] on link at bounding box center [228, 174] width 0 height 5
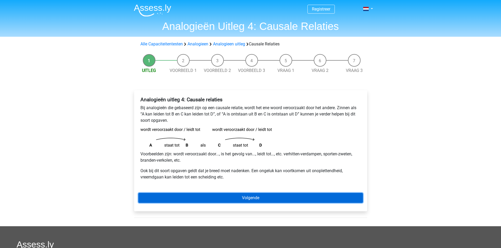
click at [239, 197] on link "Volgende" at bounding box center [250, 198] width 225 height 10
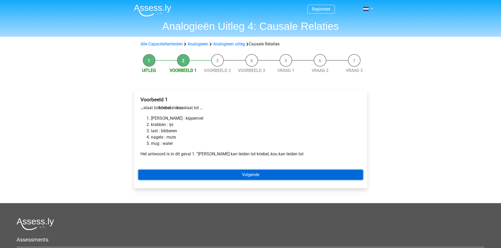
click at [192, 177] on link "Volgende" at bounding box center [250, 175] width 225 height 10
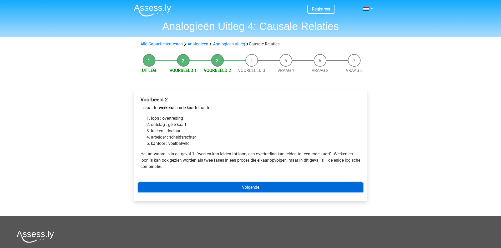
click at [268, 186] on link "Volgende" at bounding box center [250, 188] width 225 height 10
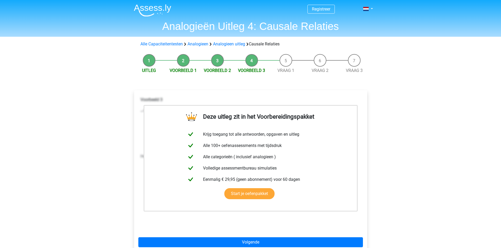
click at [250, 237] on div "Deze uitleg zit in het Voorbereidingspakket Krijg toegang tot alle antwoorden, …" at bounding box center [250, 173] width 233 height 166
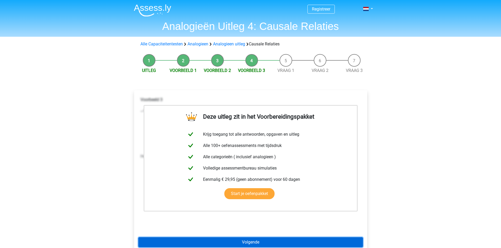
click at [250, 238] on link "Volgende" at bounding box center [250, 243] width 225 height 10
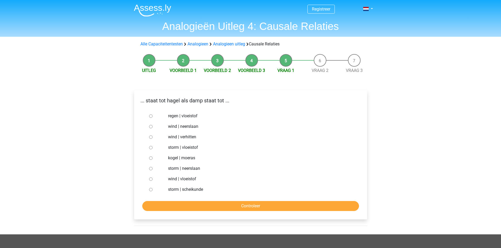
click at [194, 169] on label "storm | neerslaan" at bounding box center [259, 169] width 182 height 6
click at [152, 169] on input "storm | neerslaan" at bounding box center [150, 168] width 3 height 3
radio input "true"
click at [198, 203] on input "Controleer" at bounding box center [250, 206] width 217 height 10
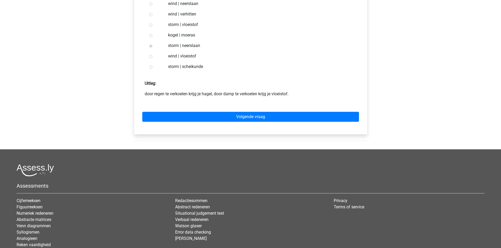
scroll to position [131, 0]
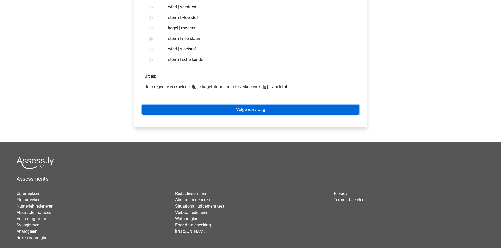
click at [227, 114] on link "Volgende vraag" at bounding box center [250, 110] width 217 height 10
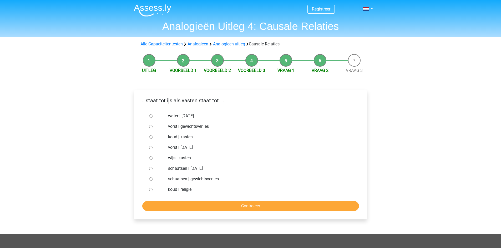
click at [201, 116] on label "water | [DATE]" at bounding box center [259, 116] width 182 height 6
click at [152, 116] on input "water | [DATE]" at bounding box center [150, 116] width 3 height 3
radio input "true"
click at [211, 210] on input "Controleer" at bounding box center [250, 206] width 217 height 10
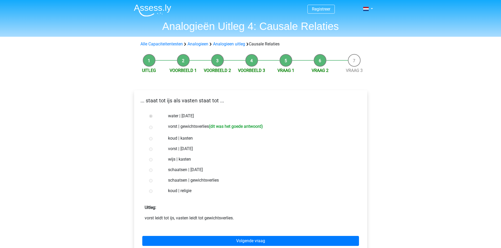
scroll to position [131, 0]
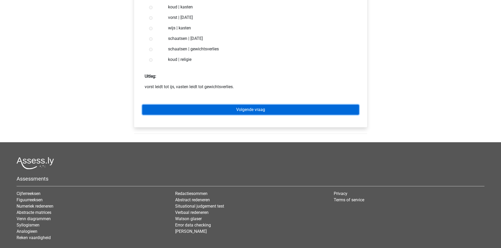
click at [210, 110] on link "Volgende vraag" at bounding box center [250, 110] width 217 height 10
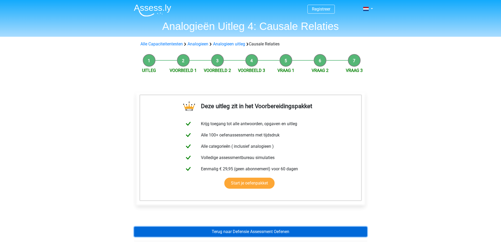
click at [226, 232] on link "Terug naar Defensie Assessment Oefenen" at bounding box center [250, 232] width 233 height 10
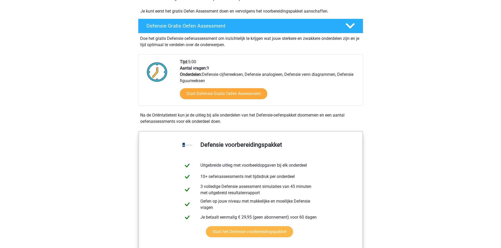
scroll to position [263, 0]
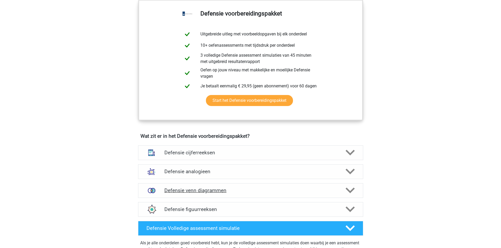
click at [349, 190] on icon at bounding box center [349, 190] width 9 height 9
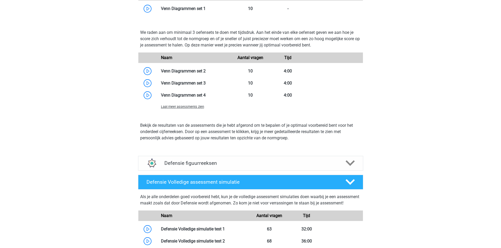
scroll to position [394, 0]
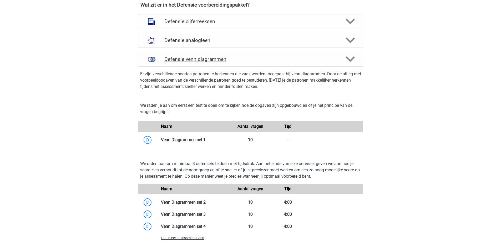
click at [360, 60] on div "Defensie venn diagrammen" at bounding box center [250, 59] width 225 height 15
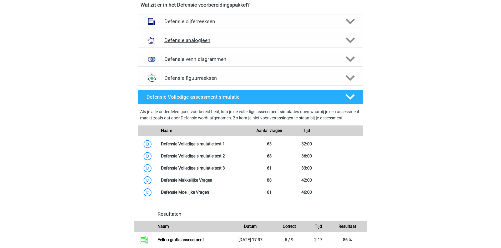
click at [357, 44] on div at bounding box center [349, 40] width 18 height 9
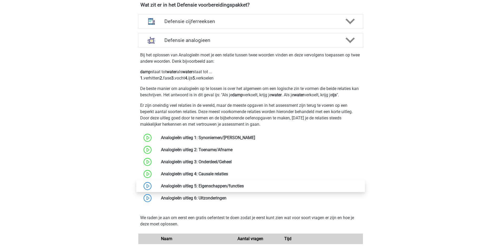
click at [244, 188] on link at bounding box center [244, 186] width 0 height 5
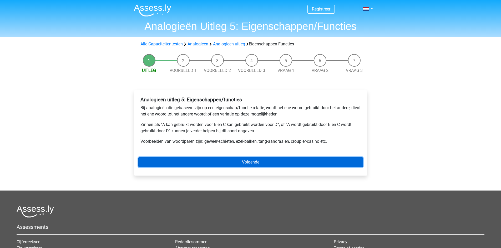
click at [237, 160] on link "Volgende" at bounding box center [250, 162] width 225 height 10
click at [283, 167] on link "Volgende" at bounding box center [250, 162] width 225 height 10
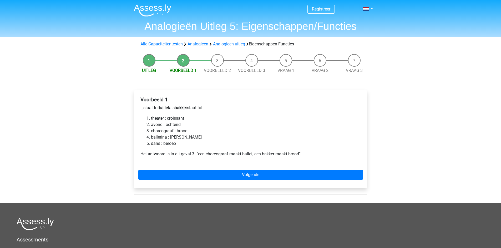
click at [147, 60] on li "Uitleg" at bounding box center [149, 64] width 34 height 20
click at [149, 60] on li "Uitleg" at bounding box center [149, 64] width 34 height 20
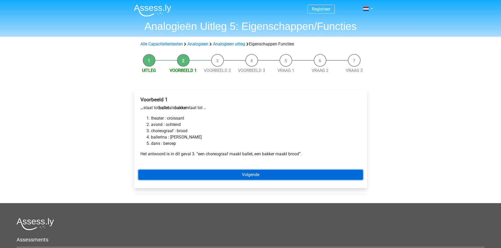
click at [263, 174] on link "Volgende" at bounding box center [250, 175] width 225 height 10
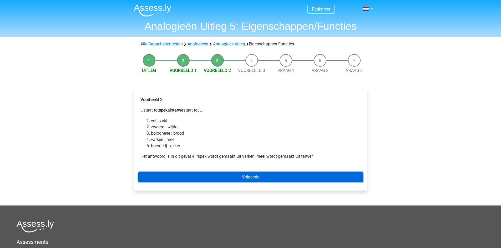
click at [196, 179] on link "Volgende" at bounding box center [250, 177] width 225 height 10
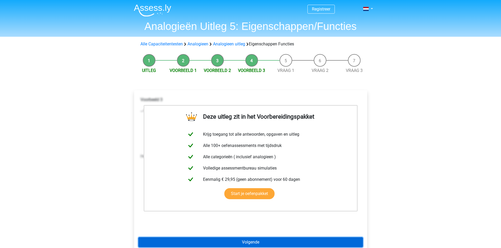
click at [226, 243] on link "Volgende" at bounding box center [250, 243] width 225 height 10
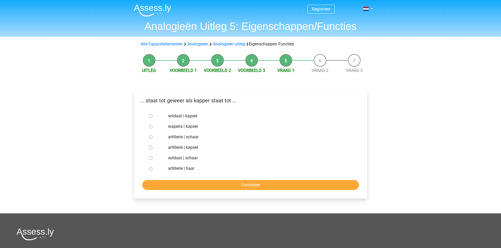
click at [180, 169] on label "artillerie | haar" at bounding box center [259, 169] width 182 height 6
click at [152, 169] on input "artillerie | haar" at bounding box center [150, 168] width 3 height 3
radio input "true"
click at [186, 186] on input "Controleer" at bounding box center [250, 185] width 217 height 10
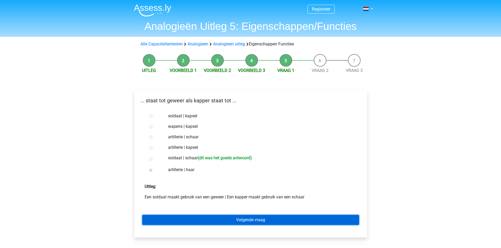
click at [214, 219] on link "Volgende vraag" at bounding box center [250, 220] width 217 height 10
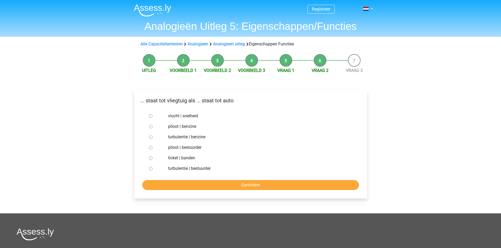
click at [194, 146] on label "piloot | bestuurder" at bounding box center [259, 148] width 182 height 6
click at [152, 146] on input "piloot | bestuurder" at bounding box center [150, 147] width 3 height 3
radio input "true"
click at [202, 185] on input "Controleer" at bounding box center [250, 185] width 217 height 10
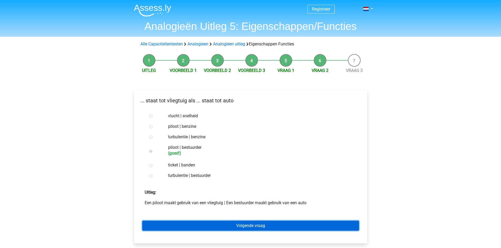
click at [239, 224] on link "Volgende vraag" at bounding box center [250, 226] width 217 height 10
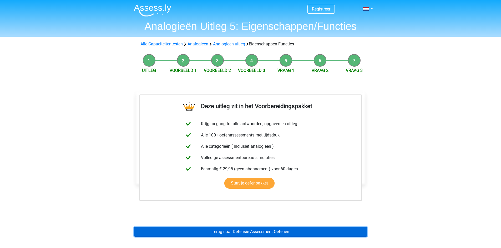
click at [235, 232] on link "Terug naar Defensie Assessment Oefenen" at bounding box center [250, 232] width 233 height 10
click at [225, 230] on link "Terug naar Defensie Assessment Oefenen" at bounding box center [250, 232] width 233 height 10
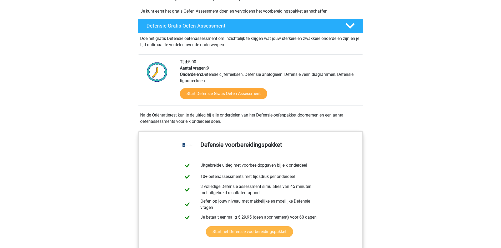
scroll to position [263, 0]
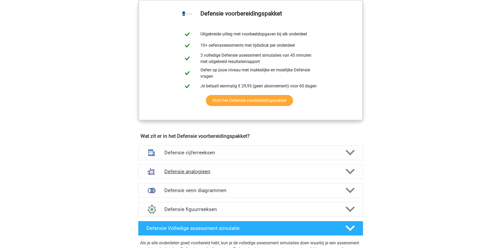
click at [352, 171] on polygon at bounding box center [349, 172] width 9 height 6
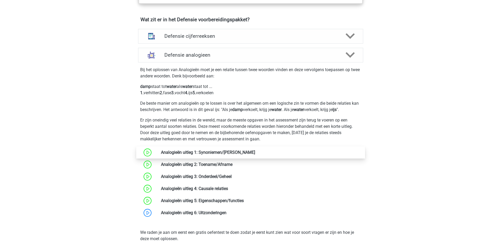
scroll to position [394, 0]
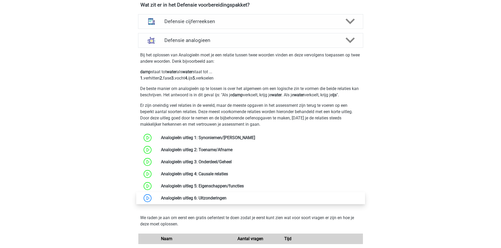
click at [226, 198] on link at bounding box center [226, 198] width 0 height 5
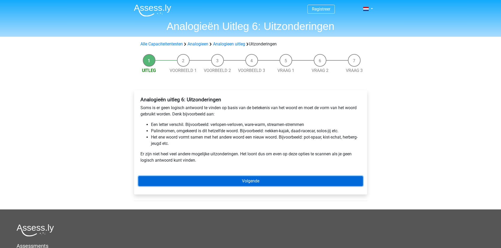
click at [218, 182] on link "Volgende" at bounding box center [250, 181] width 225 height 10
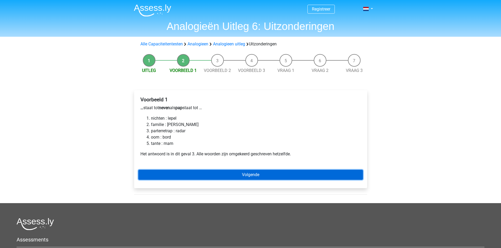
click at [193, 175] on link "Volgende" at bounding box center [250, 175] width 225 height 10
click at [225, 175] on link "Volgende" at bounding box center [250, 175] width 225 height 10
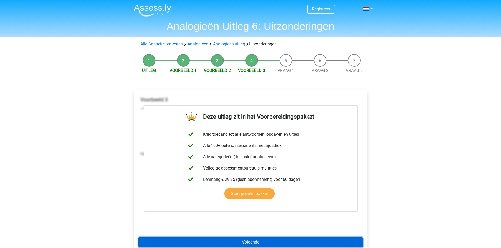
click at [237, 240] on link "Volgende" at bounding box center [250, 243] width 225 height 10
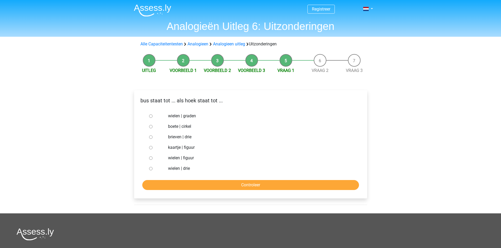
click at [151, 139] on input "brieven | drie" at bounding box center [150, 137] width 3 height 3
radio input "true"
click at [204, 187] on input "Controleer" at bounding box center [250, 185] width 217 height 10
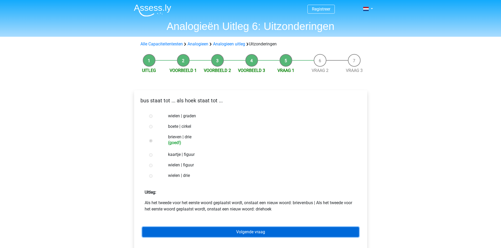
click at [222, 232] on link "Volgende vraag" at bounding box center [250, 232] width 217 height 10
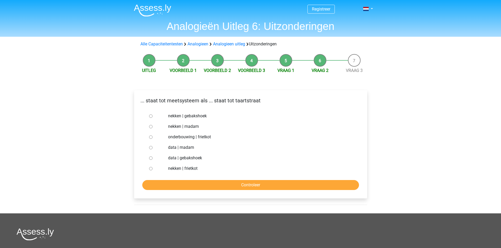
click at [200, 115] on label "nekken | gebakshoek" at bounding box center [259, 116] width 182 height 6
click at [152, 115] on input "nekken | gebakshoek" at bounding box center [150, 116] width 3 height 3
radio input "true"
click at [190, 182] on input "Controleer" at bounding box center [250, 185] width 217 height 10
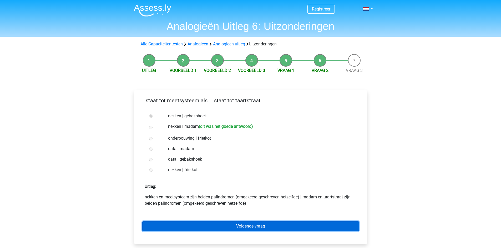
click at [212, 224] on link "Volgende vraag" at bounding box center [250, 227] width 217 height 10
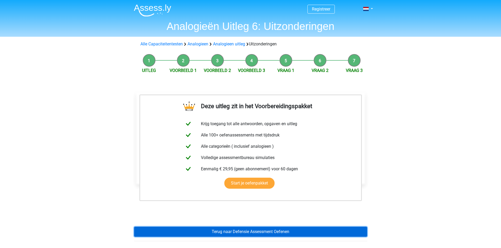
click at [236, 234] on link "Terug naar Defensie Assessment Oefenen" at bounding box center [250, 232] width 233 height 10
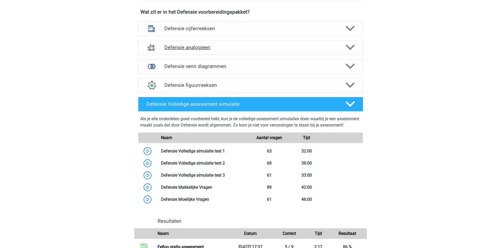
scroll to position [394, 0]
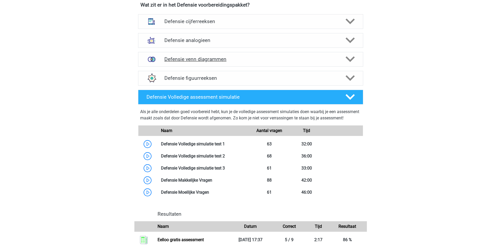
click at [352, 59] on polygon at bounding box center [349, 60] width 9 height 6
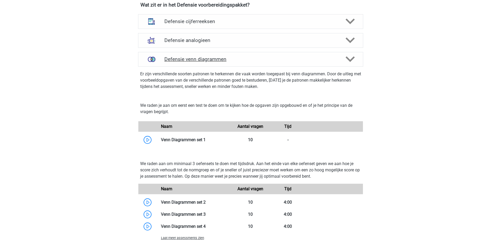
click at [352, 59] on polygon at bounding box center [349, 60] width 9 height 6
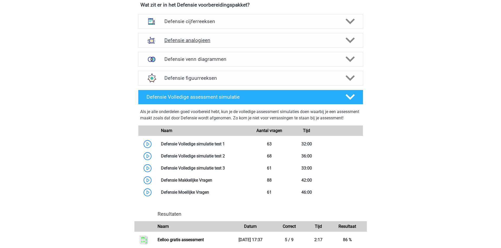
click at [353, 41] on icon at bounding box center [349, 40] width 9 height 9
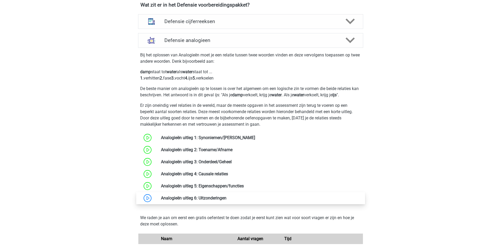
click at [226, 201] on link at bounding box center [226, 198] width 0 height 5
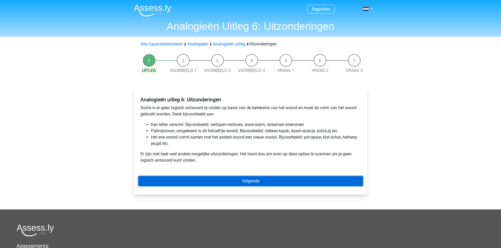
click at [181, 180] on link "Volgende" at bounding box center [250, 181] width 225 height 10
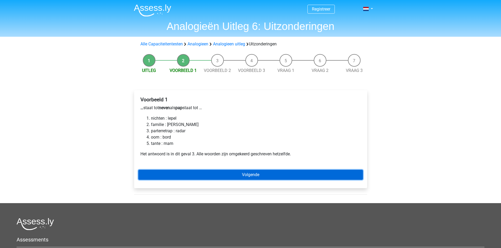
click at [211, 175] on link "Volgende" at bounding box center [250, 175] width 225 height 10
click at [214, 175] on link "Volgende" at bounding box center [250, 175] width 225 height 10
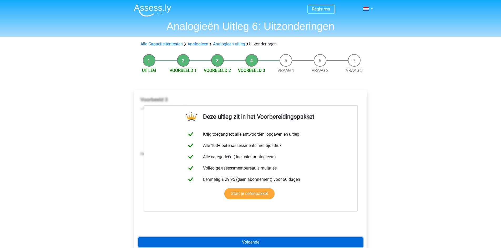
click at [227, 240] on link "Volgende" at bounding box center [250, 243] width 225 height 10
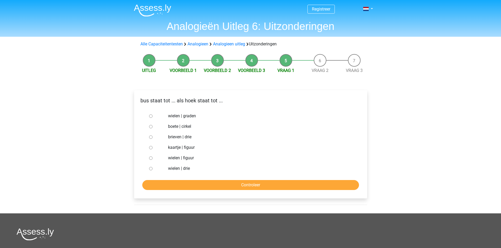
click at [149, 139] on input "brieven | drie" at bounding box center [150, 137] width 3 height 3
radio input "true"
click at [206, 186] on input "Controleer" at bounding box center [250, 185] width 217 height 10
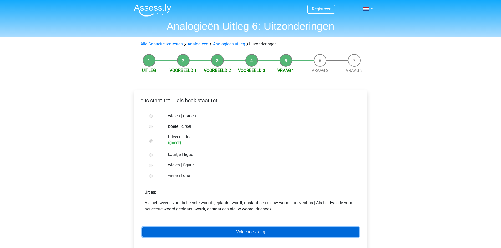
click at [218, 234] on link "Volgende vraag" at bounding box center [250, 232] width 217 height 10
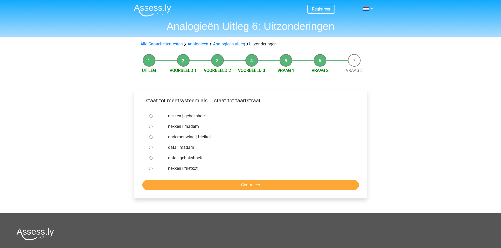
click at [186, 126] on label "nekken | madam" at bounding box center [259, 127] width 182 height 6
click at [152, 126] on input "nekken | madam" at bounding box center [150, 126] width 3 height 3
radio input "true"
click at [220, 185] on input "Controleer" at bounding box center [250, 185] width 217 height 10
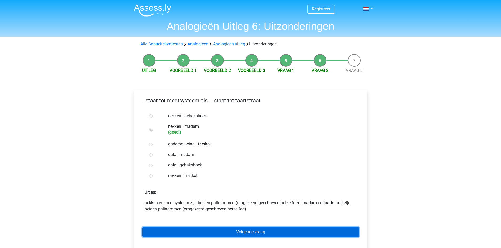
click at [220, 236] on link "Volgende vraag" at bounding box center [250, 232] width 217 height 10
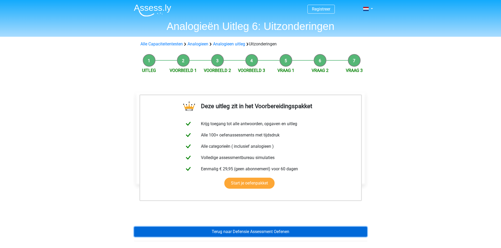
click at [248, 234] on link "Terug naar Defensie Assessment Oefenen" at bounding box center [250, 232] width 233 height 10
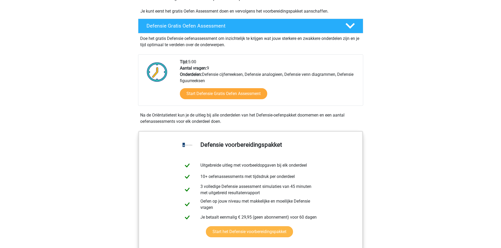
scroll to position [263, 0]
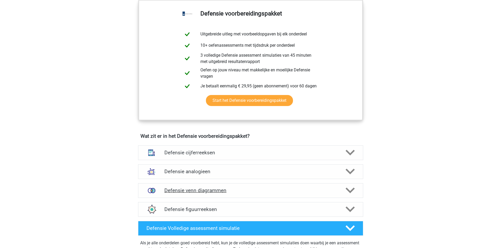
click at [351, 192] on polygon at bounding box center [349, 191] width 9 height 6
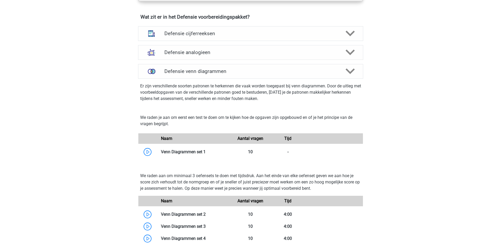
scroll to position [394, 0]
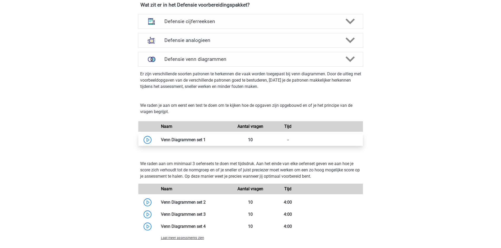
click at [206, 142] on link at bounding box center [206, 140] width 0 height 5
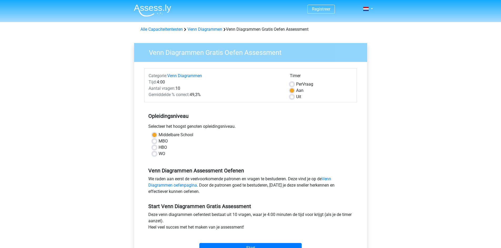
click at [244, 146] on div "HBO" at bounding box center [250, 148] width 197 height 6
click at [233, 147] on div "HBO" at bounding box center [250, 148] width 197 height 6
click at [228, 146] on div "HBO" at bounding box center [250, 148] width 197 height 6
click at [225, 146] on div "HBO" at bounding box center [250, 148] width 197 height 6
click at [159, 141] on label "MBO" at bounding box center [163, 141] width 9 height 6
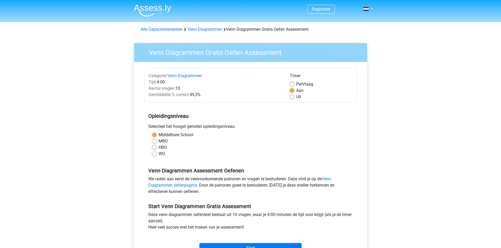
click at [155, 141] on input "MBO" at bounding box center [154, 140] width 4 height 5
radio input "true"
click at [159, 135] on label "Middelbare School" at bounding box center [176, 135] width 35 height 6
click at [154, 135] on input "Middelbare School" at bounding box center [154, 134] width 4 height 5
radio input "true"
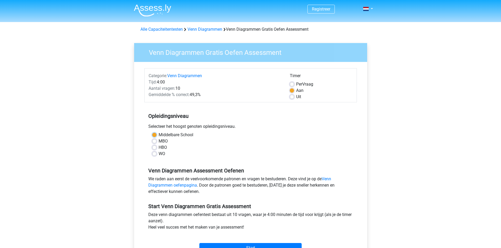
scroll to position [131, 0]
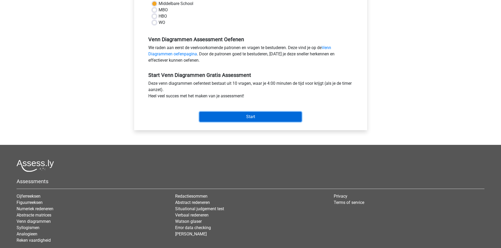
click at [240, 118] on input "Start" at bounding box center [250, 117] width 102 height 10
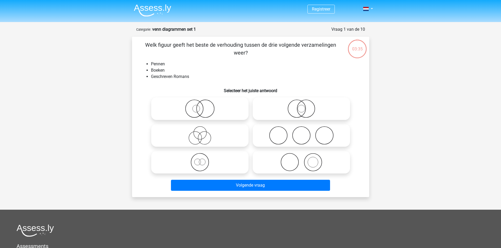
click at [219, 164] on icon at bounding box center [199, 162] width 93 height 18
click at [203, 160] on input "radio" at bounding box center [201, 157] width 3 height 3
radio input "true"
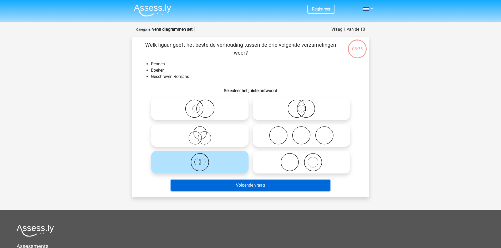
drag, startPoint x: 247, startPoint y: 187, endPoint x: 250, endPoint y: 193, distance: 6.8
click at [247, 188] on button "Volgende vraag" at bounding box center [250, 185] width 159 height 11
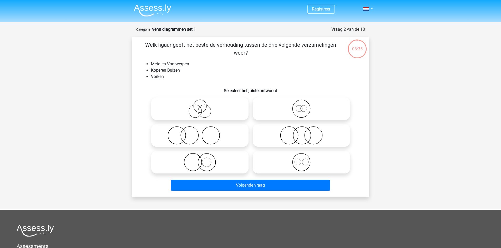
scroll to position [26, 0]
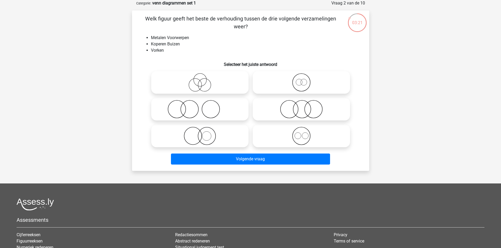
click at [224, 106] on icon at bounding box center [199, 109] width 93 height 18
click at [203, 106] on input "radio" at bounding box center [201, 104] width 3 height 3
radio input "true"
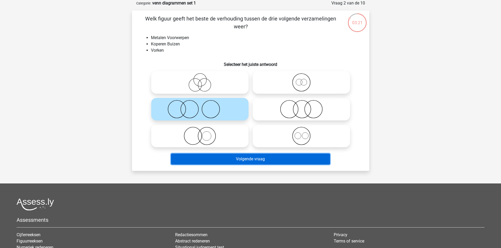
click at [249, 156] on button "Volgende vraag" at bounding box center [250, 159] width 159 height 11
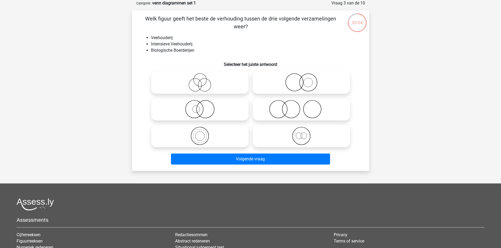
click at [208, 107] on icon at bounding box center [199, 109] width 93 height 18
click at [203, 107] on input "radio" at bounding box center [201, 104] width 3 height 3
radio input "true"
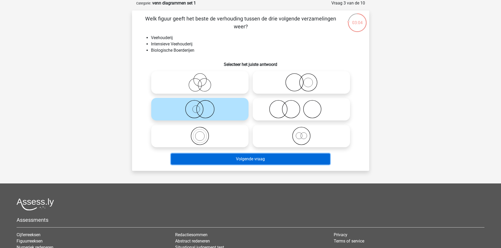
click at [229, 160] on button "Volgende vraag" at bounding box center [250, 159] width 159 height 11
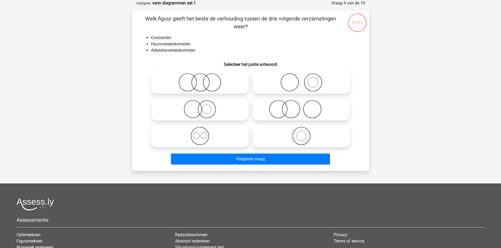
click at [317, 134] on icon at bounding box center [301, 136] width 93 height 18
click at [305, 134] on input "radio" at bounding box center [302, 131] width 3 height 3
radio input "true"
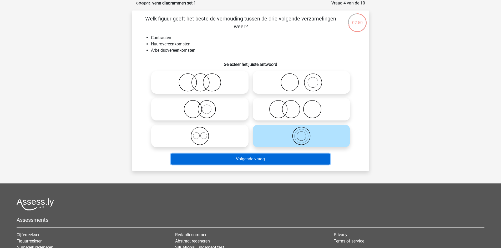
click at [272, 162] on button "Volgende vraag" at bounding box center [250, 159] width 159 height 11
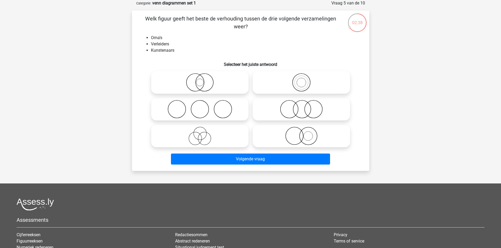
click at [298, 139] on icon at bounding box center [301, 136] width 93 height 18
click at [301, 134] on input "radio" at bounding box center [302, 131] width 3 height 3
radio input "true"
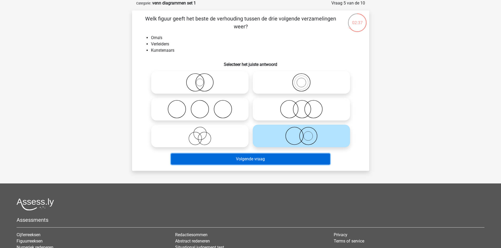
click at [292, 160] on button "Volgende vraag" at bounding box center [250, 159] width 159 height 11
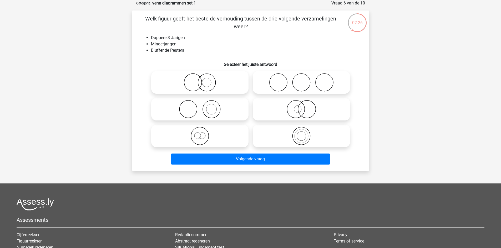
click at [296, 140] on icon at bounding box center [301, 136] width 93 height 18
click at [301, 134] on input "radio" at bounding box center [302, 131] width 3 height 3
radio input "true"
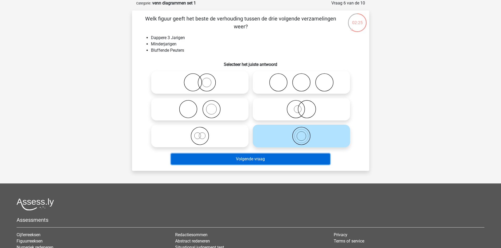
click at [292, 161] on button "Volgende vraag" at bounding box center [250, 159] width 159 height 11
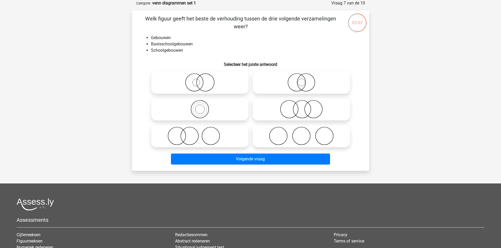
click at [220, 110] on icon at bounding box center [199, 109] width 93 height 18
click at [203, 107] on input "radio" at bounding box center [201, 104] width 3 height 3
radio input "true"
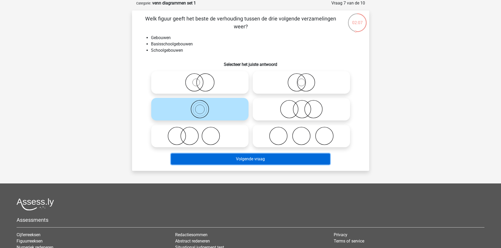
click at [243, 163] on button "Volgende vraag" at bounding box center [250, 159] width 159 height 11
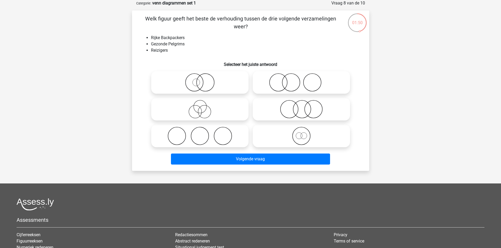
click at [297, 136] on icon at bounding box center [301, 136] width 93 height 18
click at [301, 134] on input "radio" at bounding box center [302, 131] width 3 height 3
radio input "true"
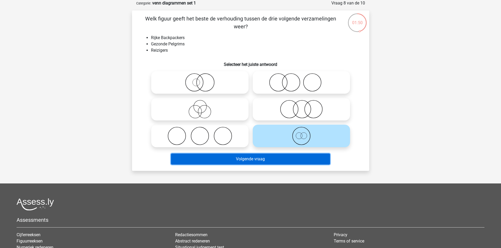
click at [267, 160] on button "Volgende vraag" at bounding box center [250, 159] width 159 height 11
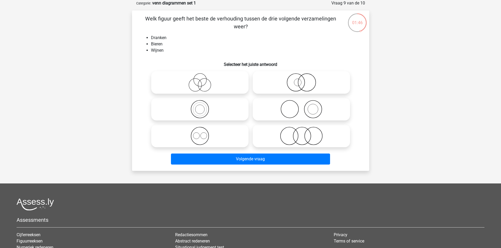
click at [222, 80] on icon at bounding box center [199, 82] width 93 height 18
click at [203, 80] on input "radio" at bounding box center [201, 78] width 3 height 3
radio input "true"
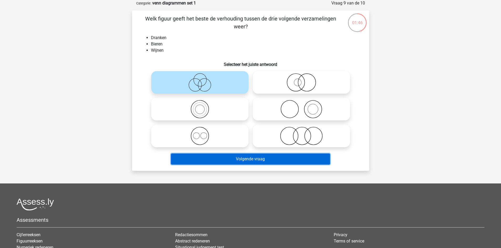
click at [225, 163] on button "Volgende vraag" at bounding box center [250, 159] width 159 height 11
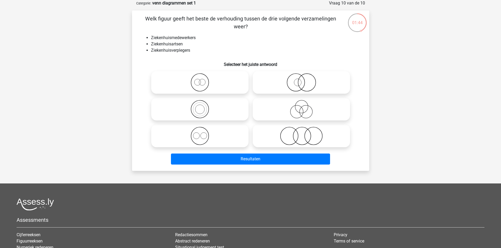
click at [218, 106] on icon at bounding box center [199, 109] width 93 height 18
click at [203, 106] on input "radio" at bounding box center [201, 104] width 3 height 3
radio input "true"
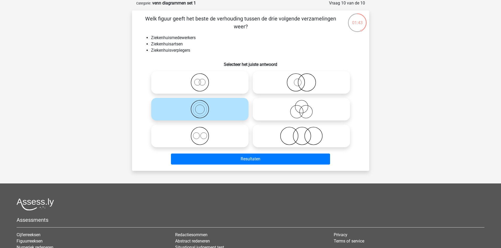
click at [295, 106] on icon at bounding box center [301, 109] width 93 height 18
click at [301, 106] on input "radio" at bounding box center [302, 104] width 3 height 3
radio input "true"
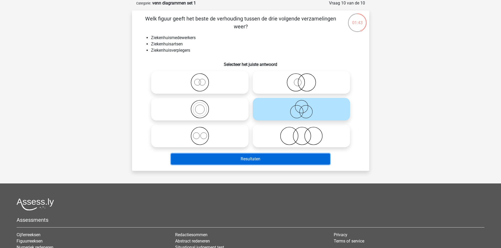
click at [274, 159] on button "Resultaten" at bounding box center [250, 159] width 159 height 11
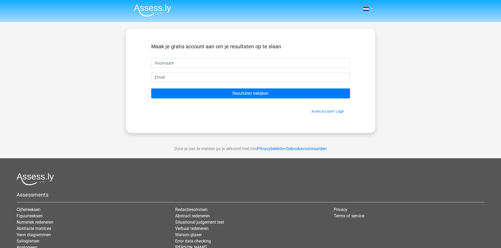
click at [204, 63] on input "text" at bounding box center [250, 63] width 199 height 10
type input "Gina"
click at [189, 75] on input "email" at bounding box center [250, 77] width 199 height 10
type input "gina.martinetti2@gmail.com"
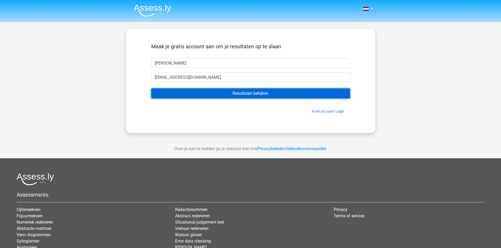
click at [215, 94] on input "Resultaten bekijken" at bounding box center [250, 94] width 199 height 10
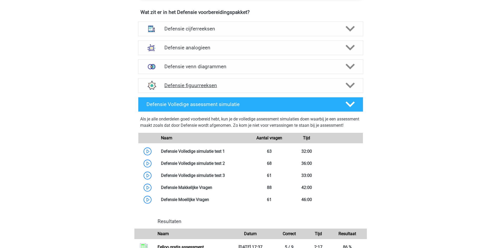
scroll to position [394, 0]
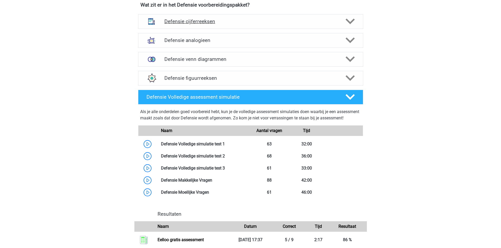
click at [348, 27] on div "Defensie cijferreeksen" at bounding box center [250, 21] width 225 height 15
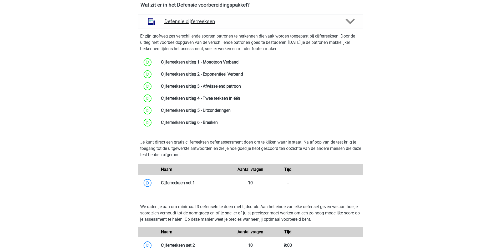
click at [348, 27] on div "Defensie cijferreeksen" at bounding box center [250, 21] width 225 height 15
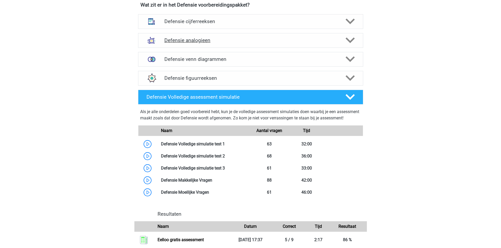
click at [356, 43] on div at bounding box center [349, 40] width 18 height 9
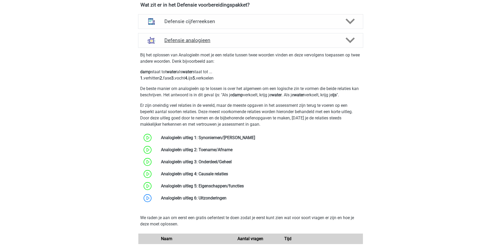
click at [355, 43] on div at bounding box center [349, 40] width 18 height 9
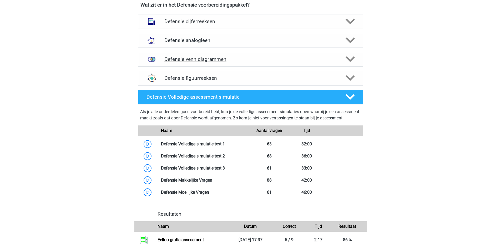
click at [353, 60] on icon at bounding box center [349, 59] width 9 height 9
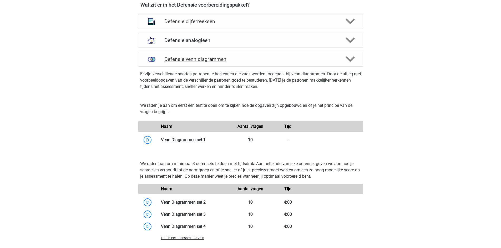
click at [352, 59] on polygon at bounding box center [349, 60] width 9 height 6
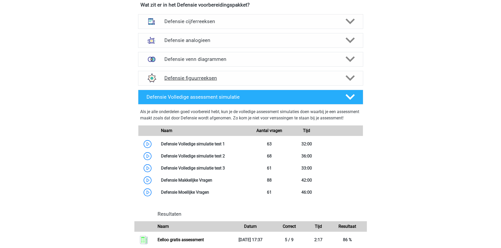
click at [348, 80] on icon at bounding box center [349, 78] width 9 height 9
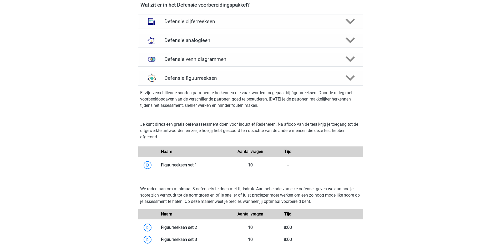
click at [348, 80] on icon at bounding box center [349, 78] width 9 height 9
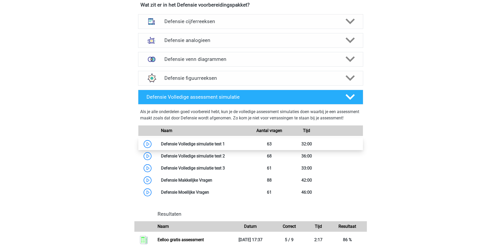
click at [225, 147] on link at bounding box center [225, 144] width 0 height 5
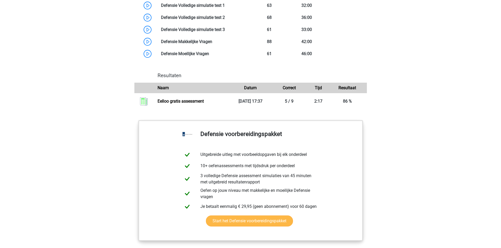
scroll to position [526, 0]
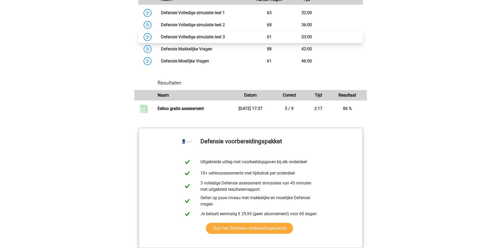
click at [225, 39] on link at bounding box center [225, 36] width 0 height 5
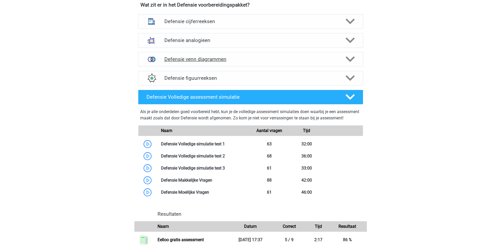
click at [344, 60] on div at bounding box center [349, 59] width 18 height 9
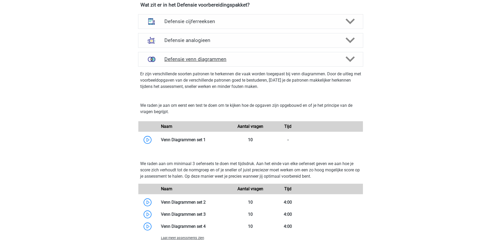
click at [344, 60] on div at bounding box center [349, 59] width 18 height 9
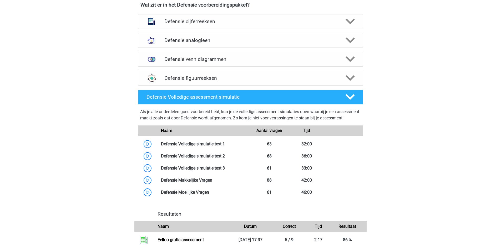
click at [350, 80] on polygon at bounding box center [349, 78] width 9 height 6
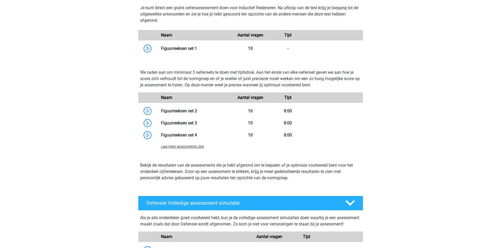
scroll to position [526, 0]
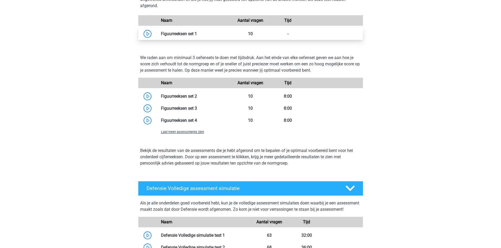
click at [197, 35] on link at bounding box center [197, 33] width 0 height 5
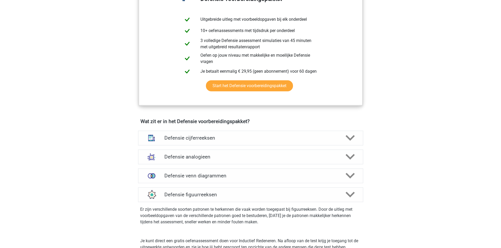
scroll to position [263, 0]
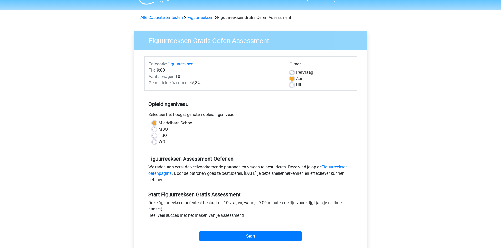
scroll to position [131, 0]
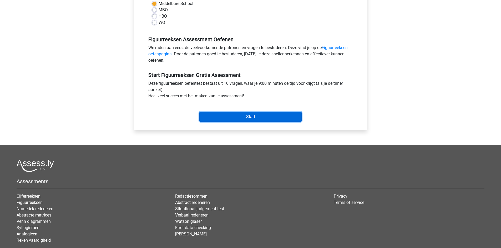
click at [227, 119] on input "Start" at bounding box center [250, 117] width 102 height 10
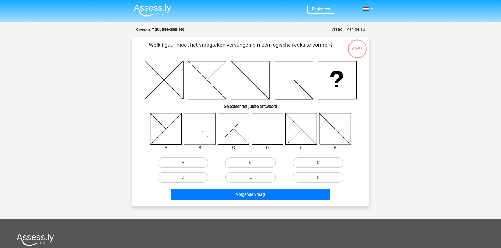
click at [269, 124] on icon at bounding box center [267, 128] width 31 height 31
click at [195, 176] on label "D" at bounding box center [182, 177] width 51 height 11
click at [186, 178] on input "D" at bounding box center [184, 179] width 3 height 3
radio input "true"
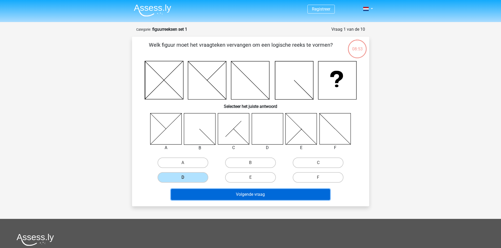
click at [216, 194] on button "Volgende vraag" at bounding box center [250, 194] width 159 height 11
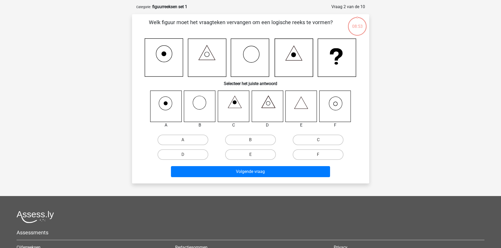
scroll to position [26, 0]
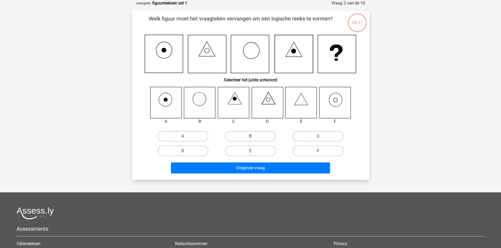
click at [343, 104] on icon at bounding box center [334, 102] width 31 height 31
click at [321, 151] on input "F" at bounding box center [319, 152] width 3 height 3
radio input "true"
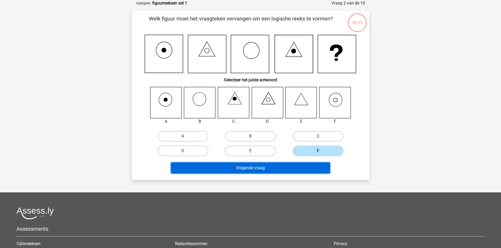
click at [282, 167] on button "Volgende vraag" at bounding box center [250, 168] width 159 height 11
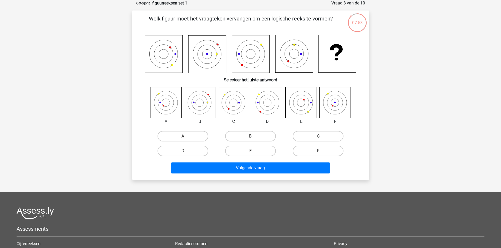
drag, startPoint x: 333, startPoint y: 100, endPoint x: 334, endPoint y: 105, distance: 4.7
click at [334, 101] on icon at bounding box center [334, 102] width 31 height 31
click at [314, 151] on label "F" at bounding box center [318, 151] width 51 height 11
click at [318, 151] on input "F" at bounding box center [319, 152] width 3 height 3
radio input "true"
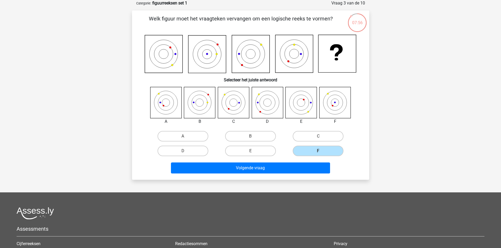
click at [287, 175] on div "Volgende vraag" at bounding box center [250, 169] width 203 height 13
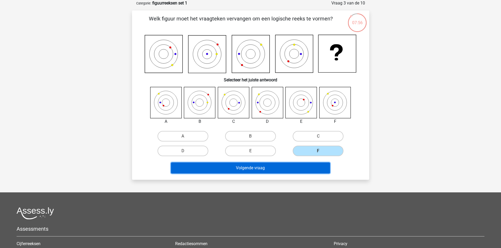
click at [287, 171] on button "Volgende vraag" at bounding box center [250, 168] width 159 height 11
